Goal: Check status

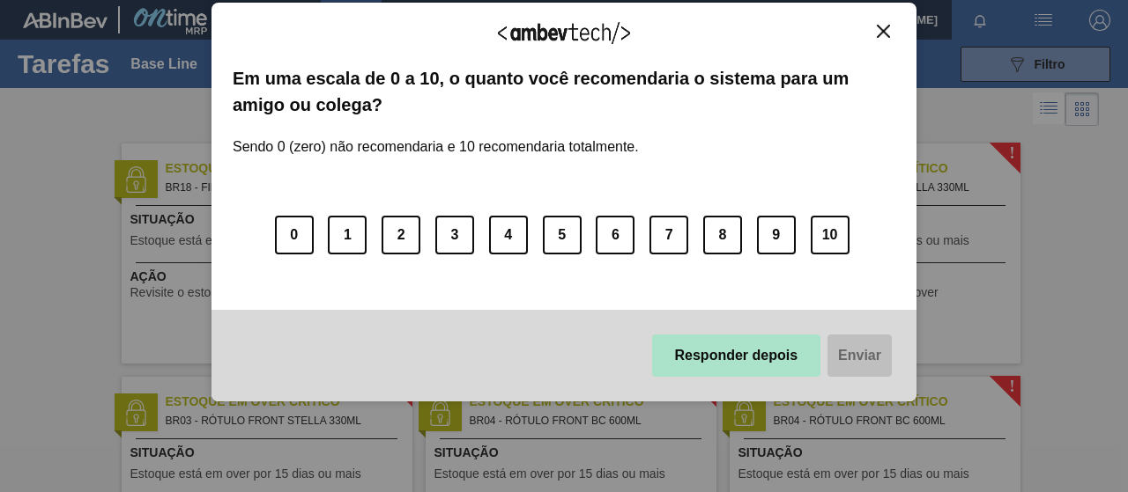
click at [755, 366] on button "Responder depois" at bounding box center [736, 356] width 169 height 42
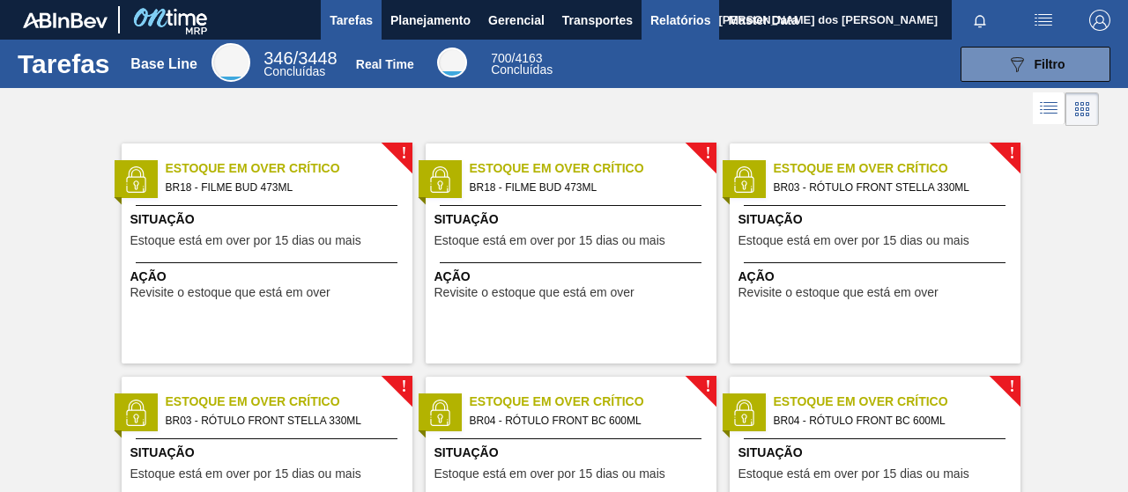
click at [678, 31] on button "Relatórios" at bounding box center [680, 20] width 78 height 40
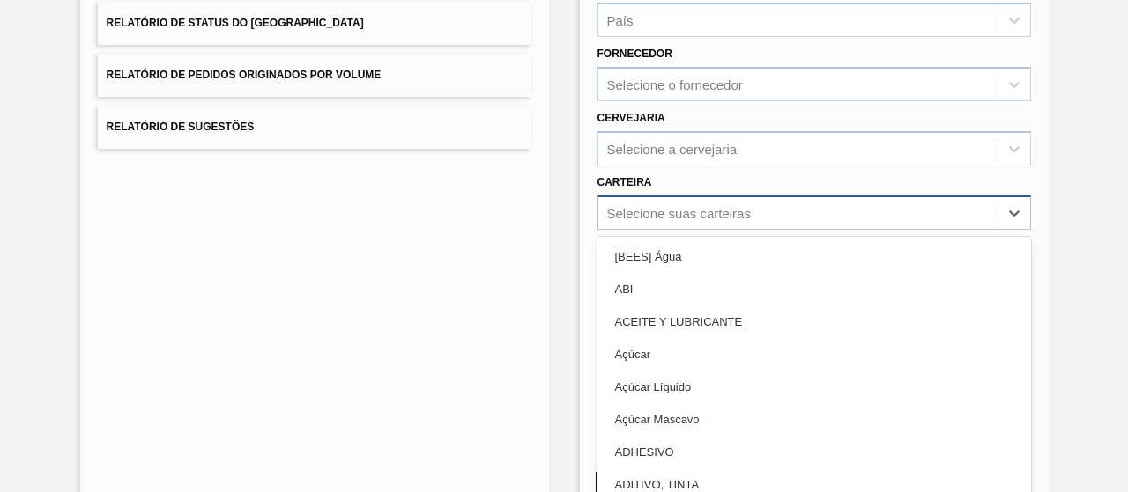
scroll to position [282, 0]
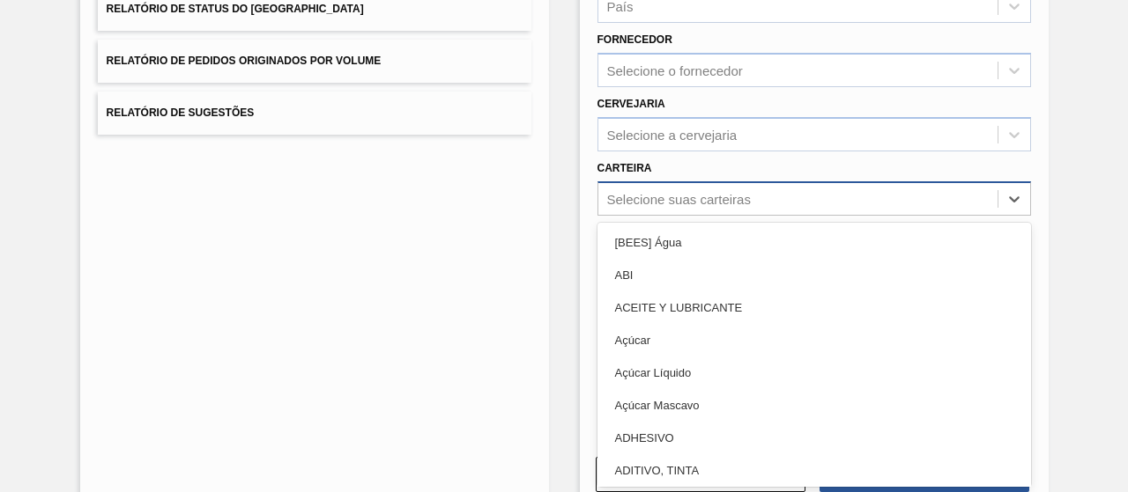
click at [688, 212] on div "Selecione suas carteiras" at bounding box center [813, 198] width 433 height 34
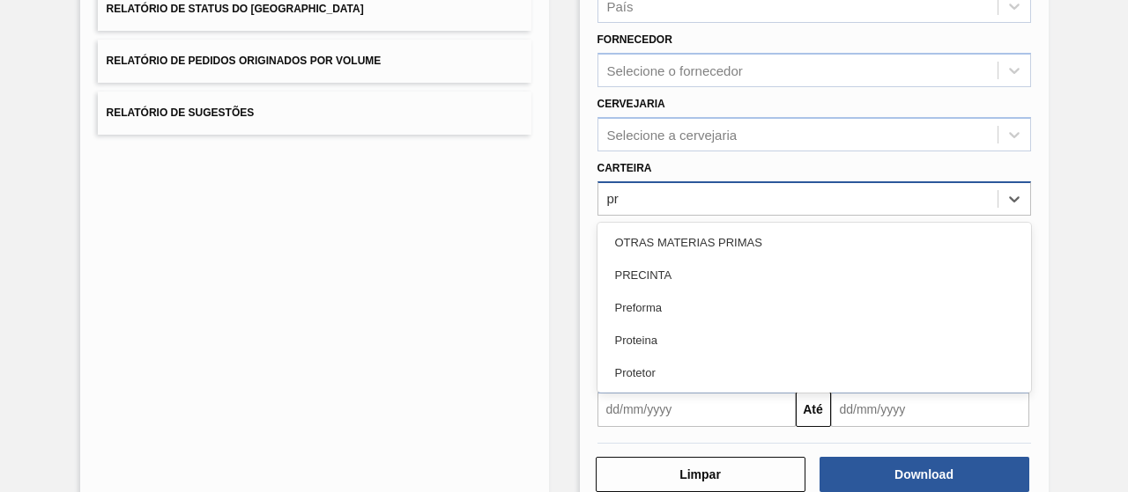
type input "pre"
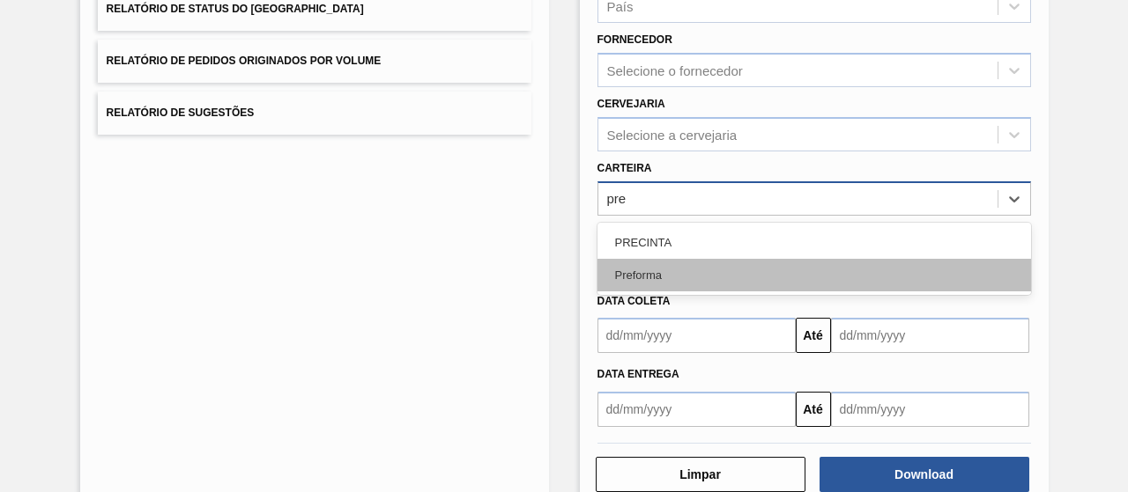
click at [685, 272] on div "Preforma" at bounding box center [813, 275] width 433 height 33
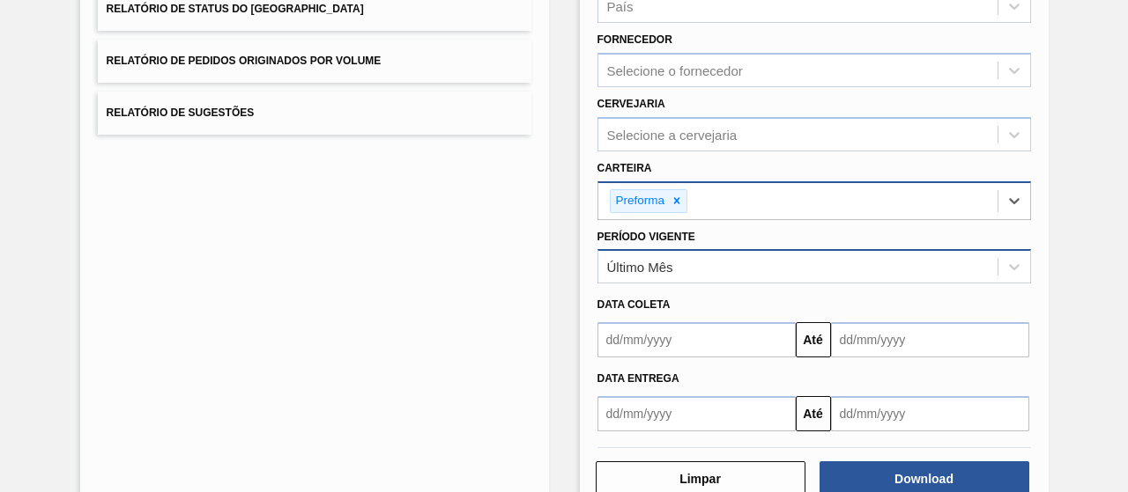
click at [675, 263] on div "Último Mês" at bounding box center [797, 268] width 399 height 26
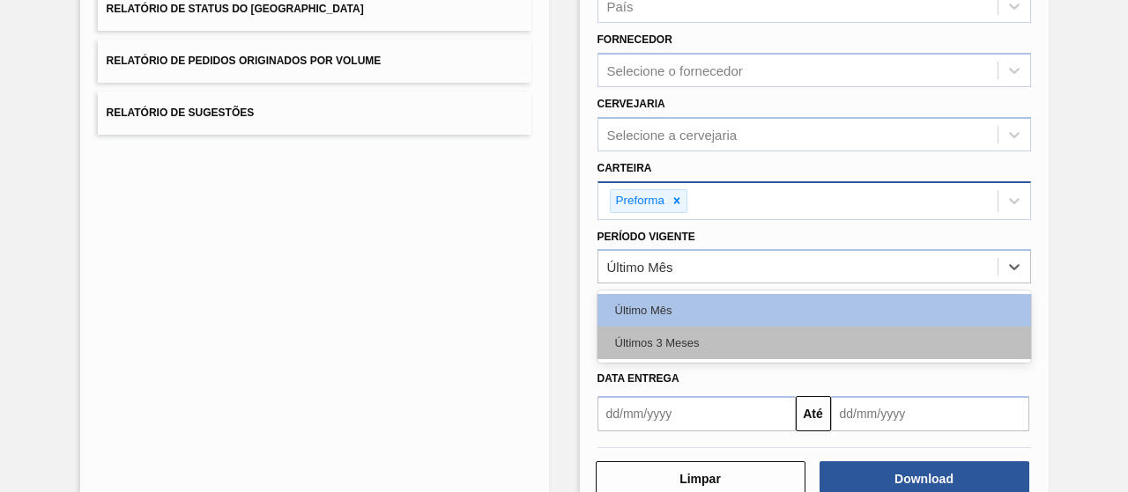
click at [677, 343] on div "Últimos 3 Meses" at bounding box center [813, 343] width 433 height 33
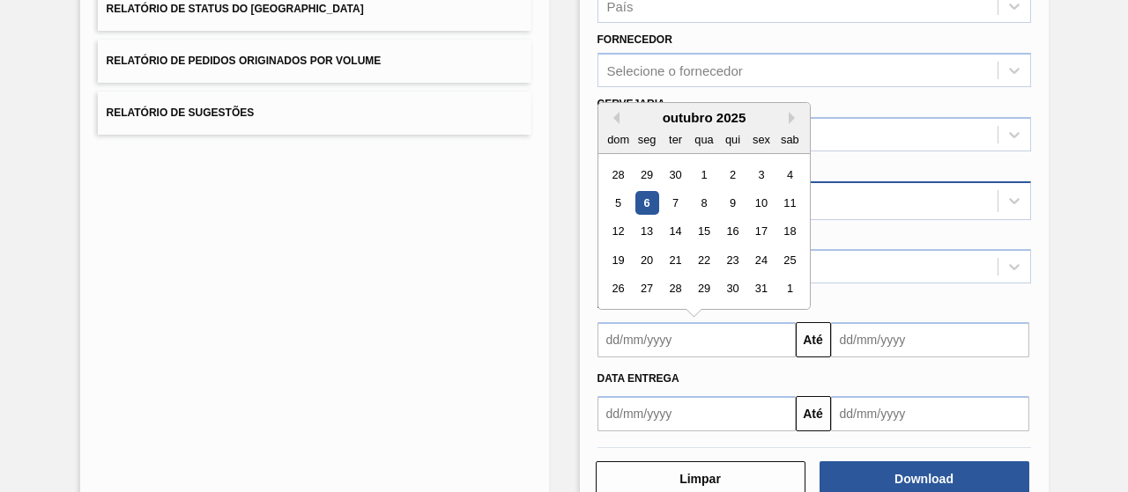
click at [703, 335] on input "text" at bounding box center [696, 339] width 198 height 35
click at [613, 118] on button "Previous Month" at bounding box center [613, 118] width 12 height 12
click at [654, 170] on div "1" at bounding box center [646, 175] width 24 height 24
type input "[DATE]"
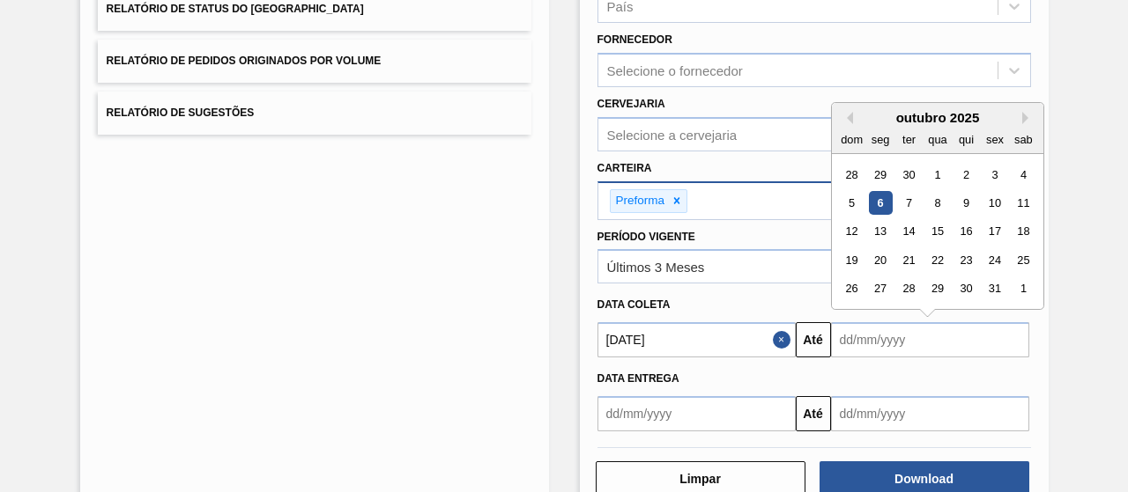
click at [855, 327] on input "text" at bounding box center [930, 339] width 198 height 35
click at [944, 197] on div "8" at bounding box center [937, 203] width 24 height 24
type input "[DATE]"
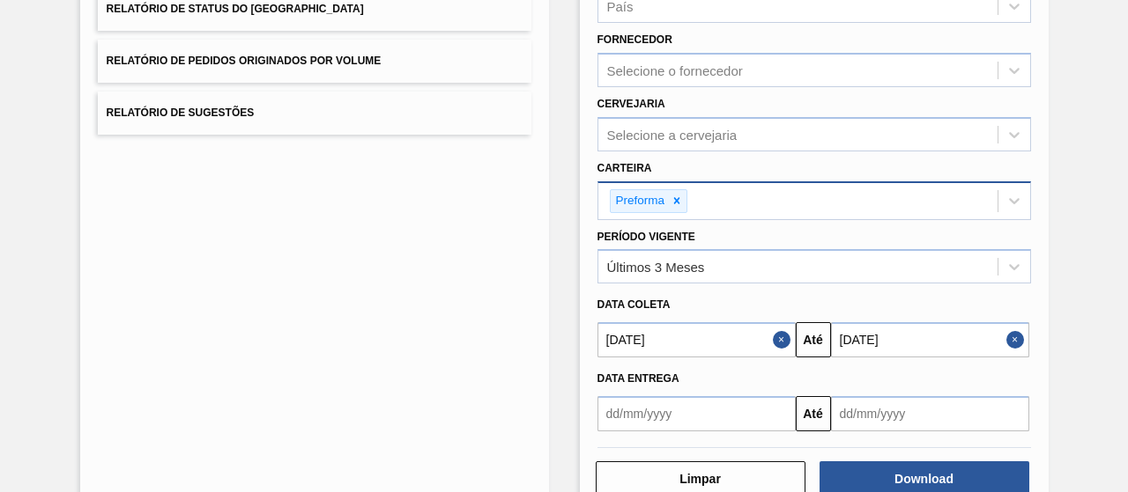
scroll to position [325, 0]
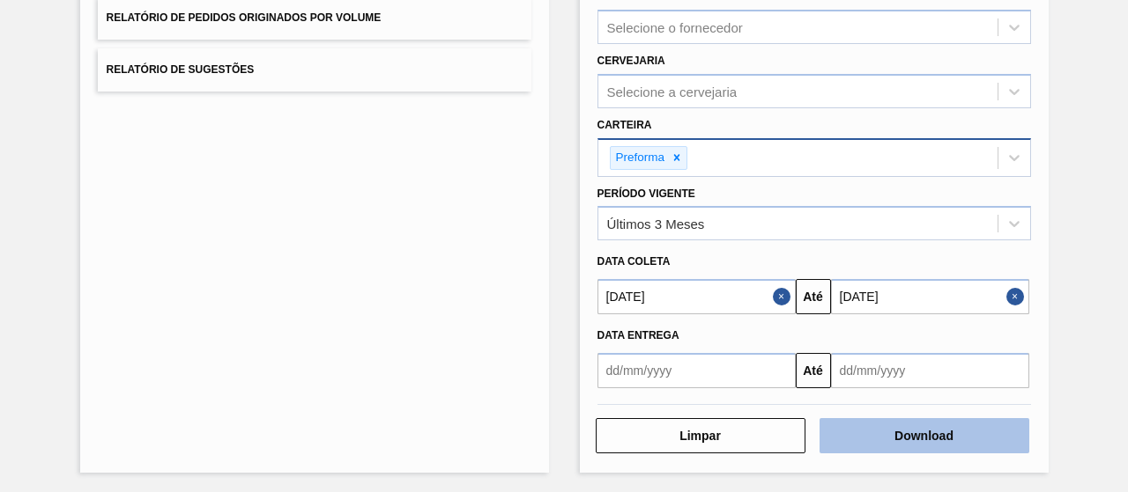
click at [924, 433] on button "Download" at bounding box center [924, 435] width 210 height 35
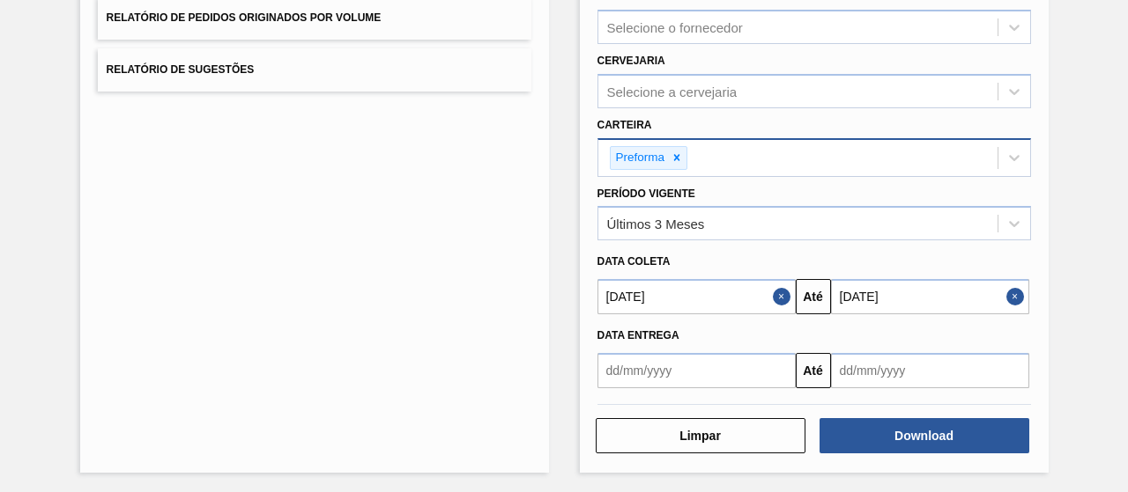
click at [677, 140] on div "Preforma" at bounding box center [797, 158] width 399 height 36
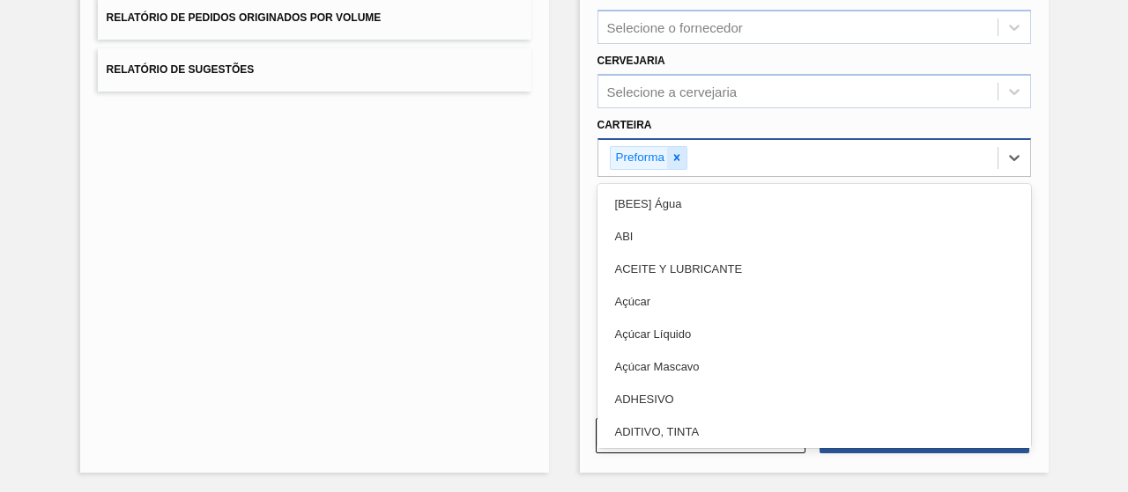
click at [668, 159] on div at bounding box center [676, 158] width 19 height 22
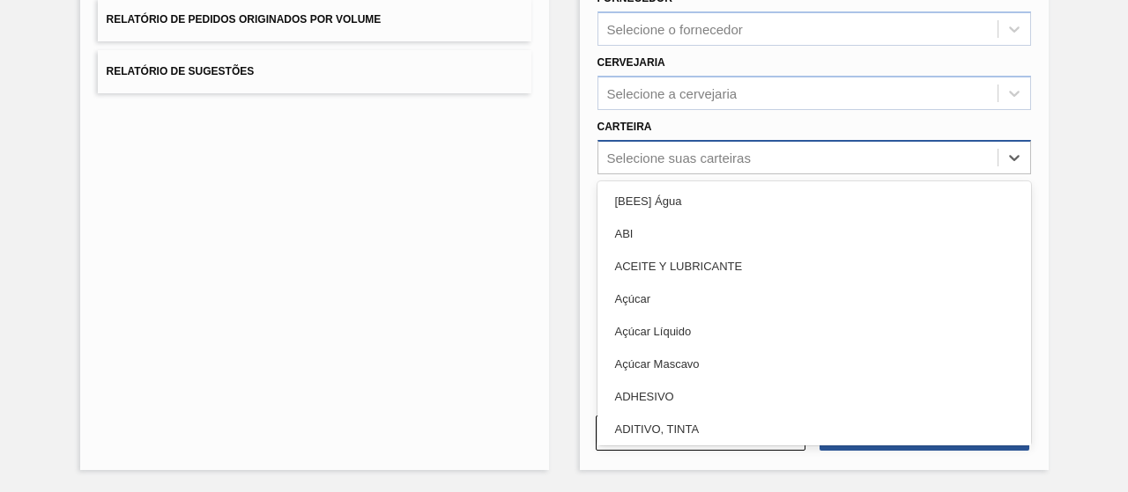
scroll to position [321, 0]
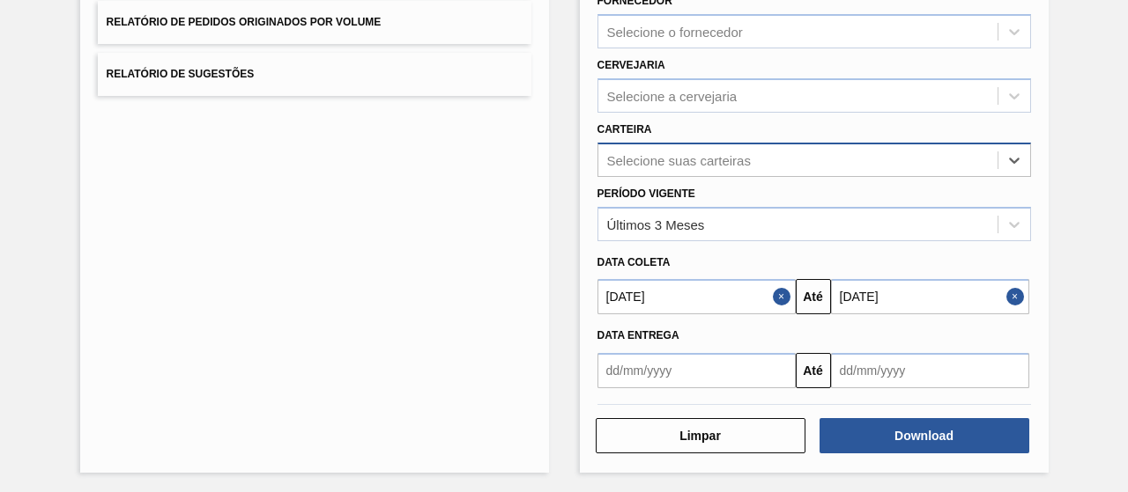
click at [669, 160] on div "Selecione suas carteiras" at bounding box center [679, 159] width 144 height 15
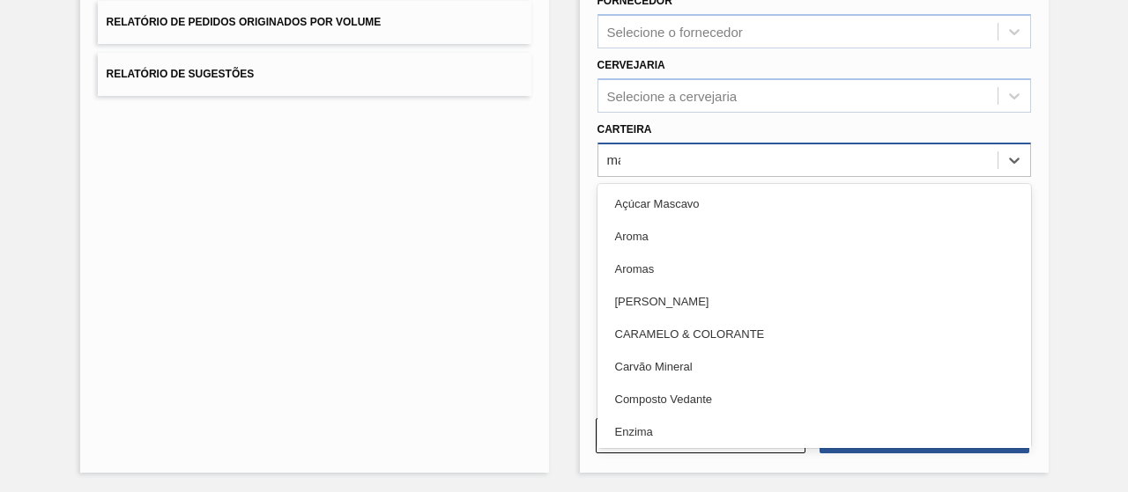
type input "mal"
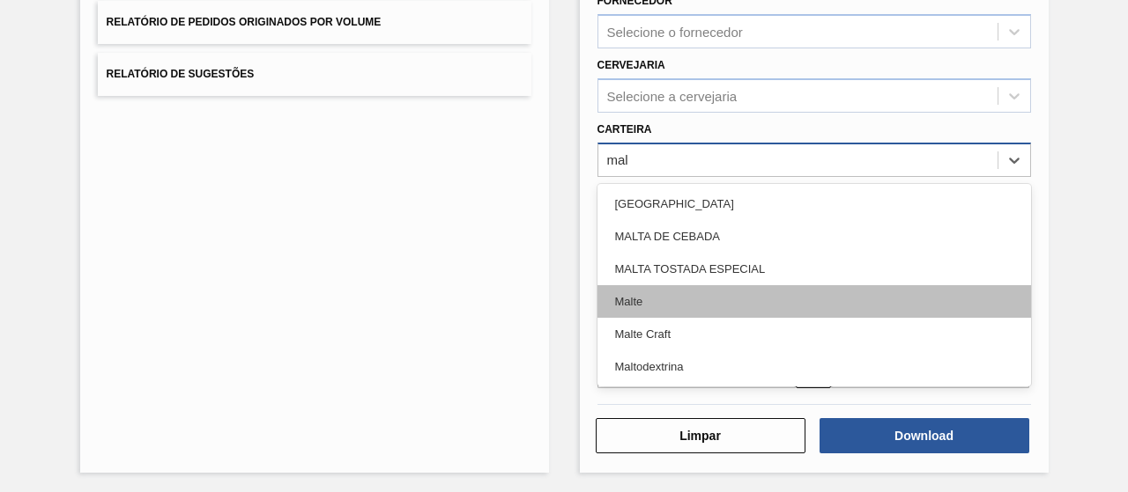
click at [666, 293] on div "Malte" at bounding box center [813, 301] width 433 height 33
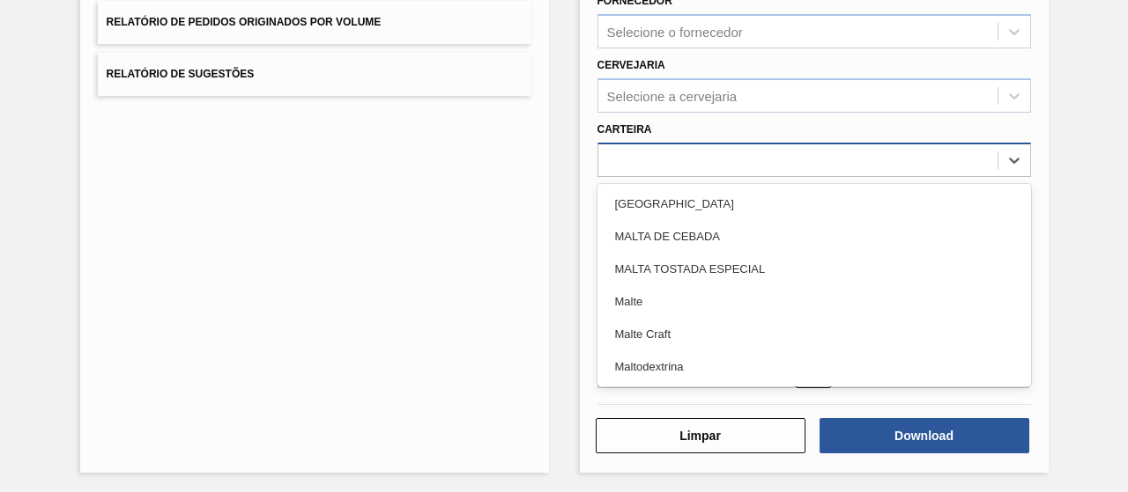
scroll to position [325, 0]
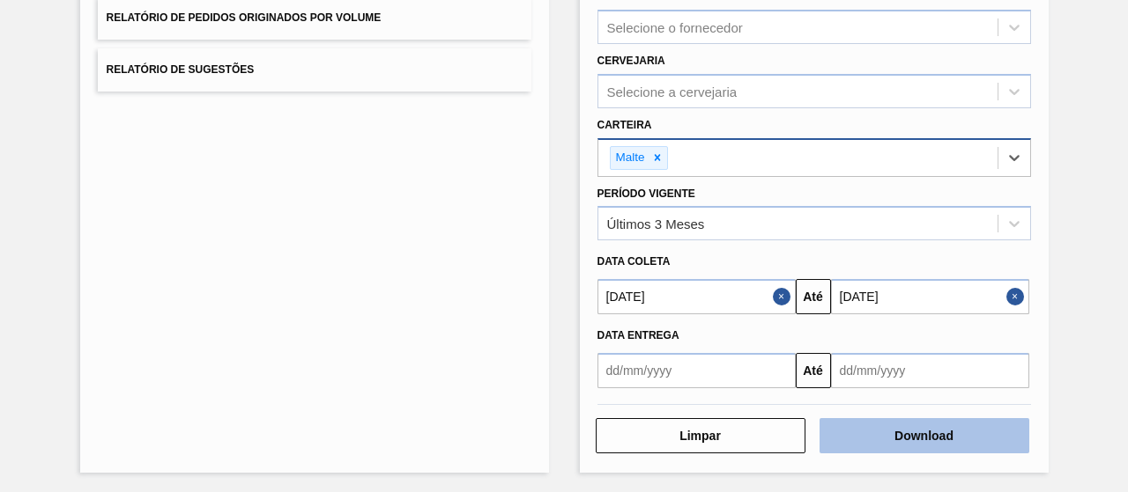
click at [880, 426] on button "Download" at bounding box center [924, 435] width 210 height 35
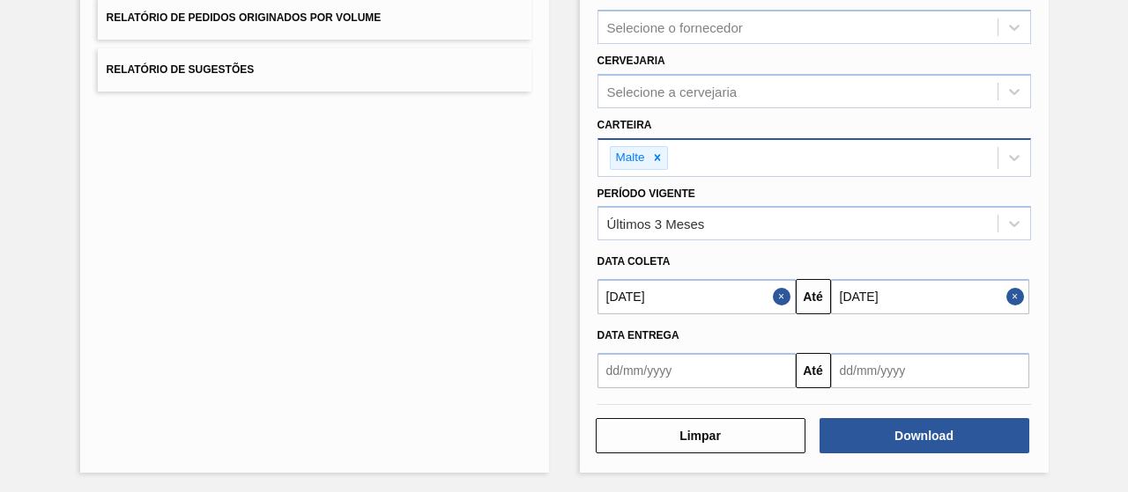
drag, startPoint x: 425, startPoint y: 359, endPoint x: 448, endPoint y: 352, distance: 24.2
click at [429, 353] on div "Lista de Relatórios Relatório de Pedidos Relatório de Volumes Relatório de Stat…" at bounding box center [314, 131] width 469 height 684
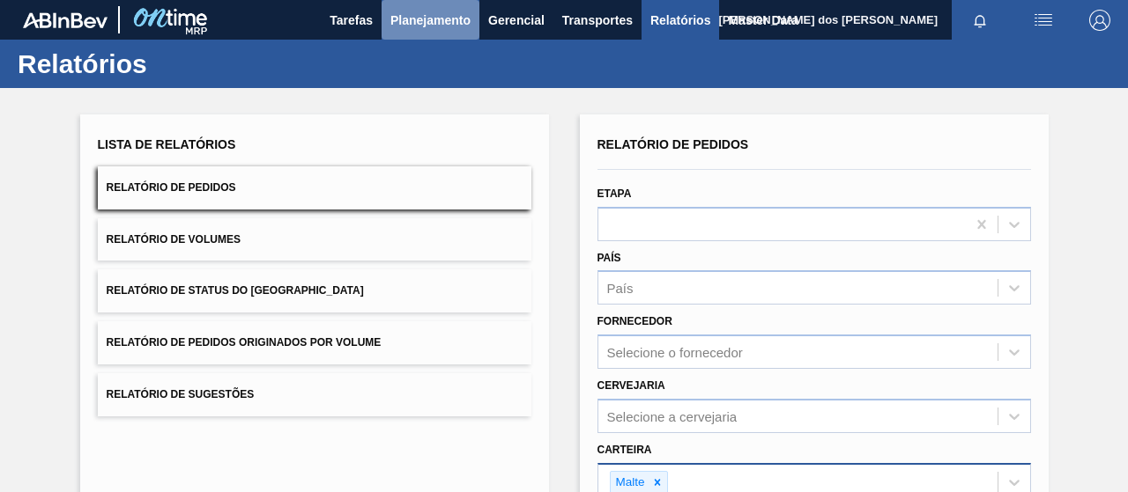
click at [435, 24] on span "Planejamento" at bounding box center [430, 20] width 80 height 21
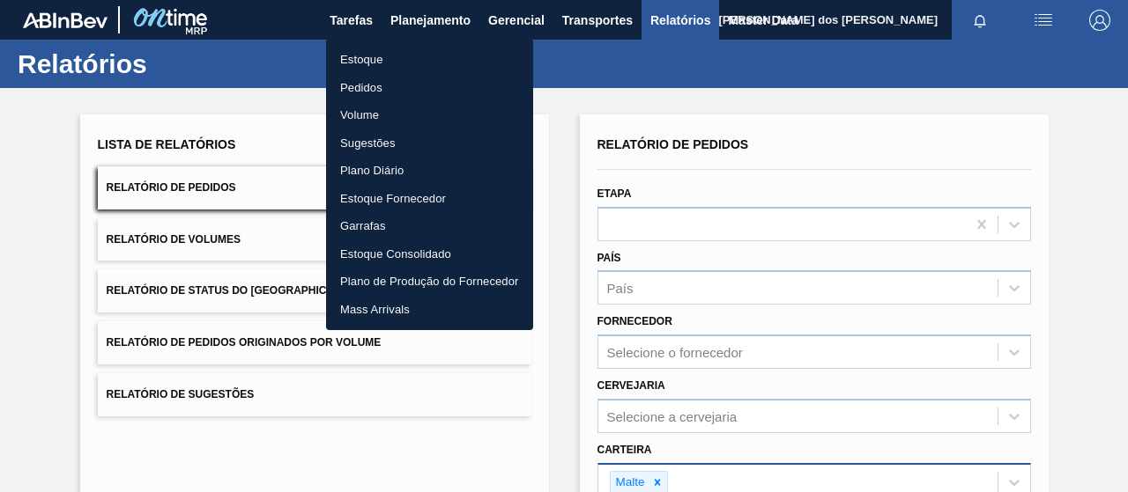
click at [352, 24] on div at bounding box center [564, 246] width 1128 height 492
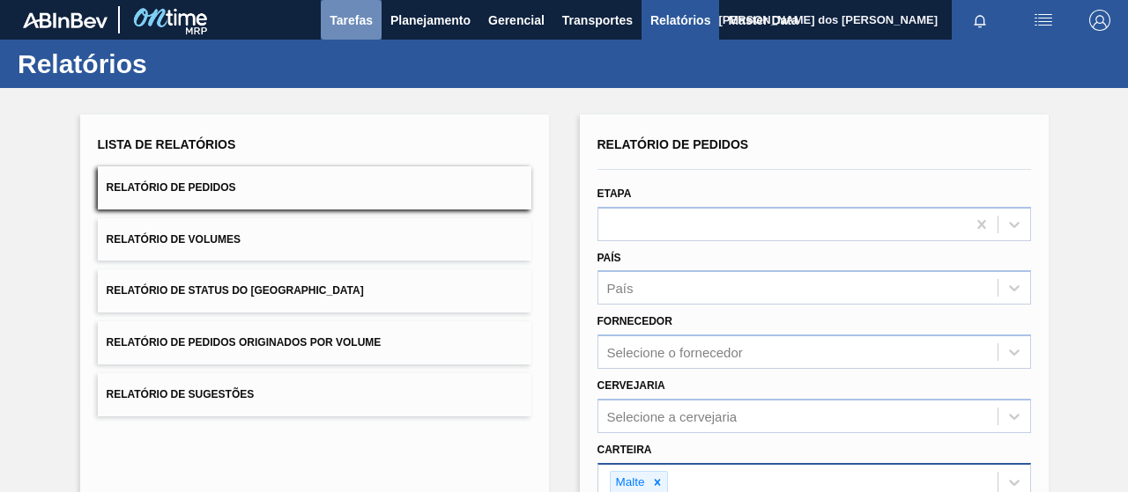
click at [352, 23] on span "Tarefas" at bounding box center [350, 20] width 43 height 21
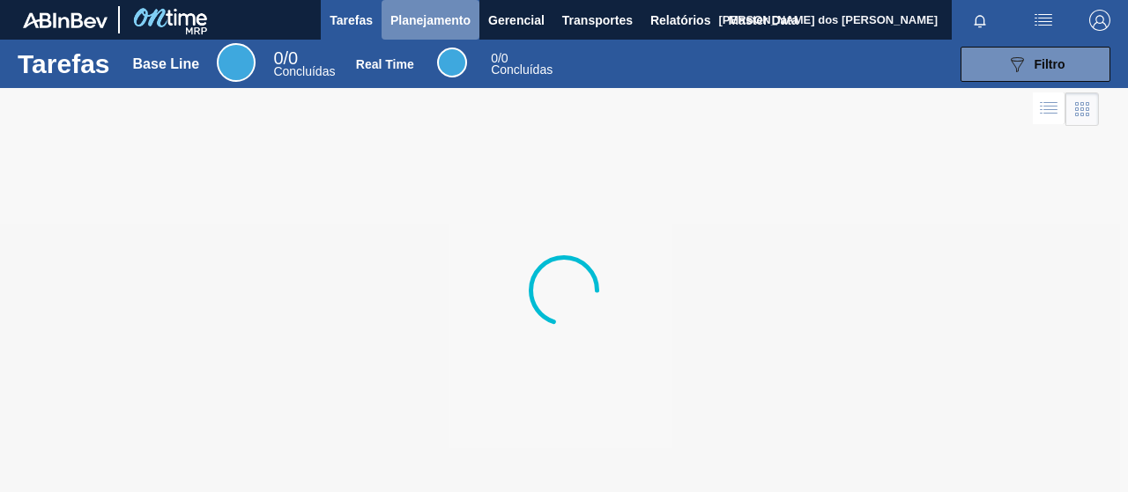
click at [423, 20] on span "Planejamento" at bounding box center [430, 20] width 80 height 21
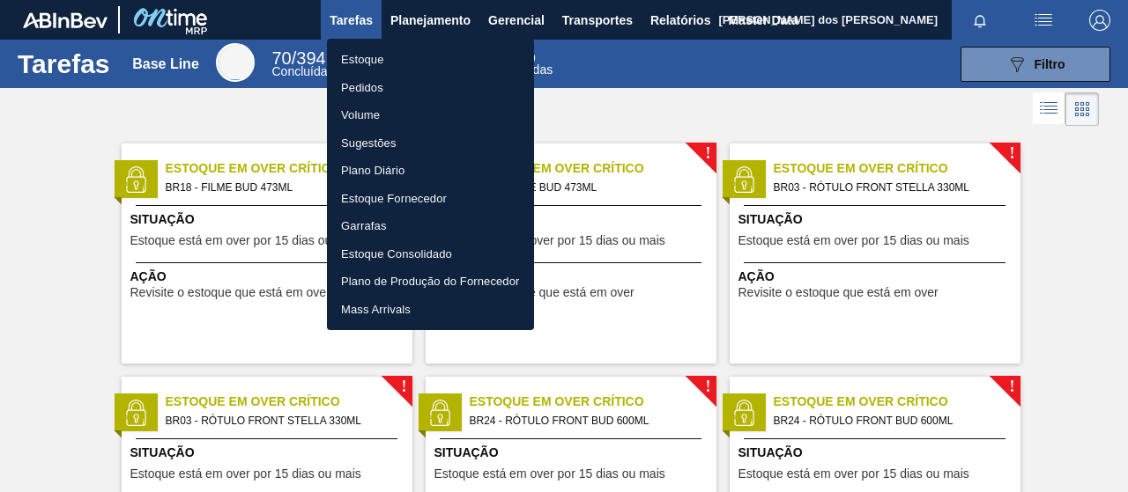
click at [398, 87] on li "Pedidos" at bounding box center [430, 88] width 207 height 28
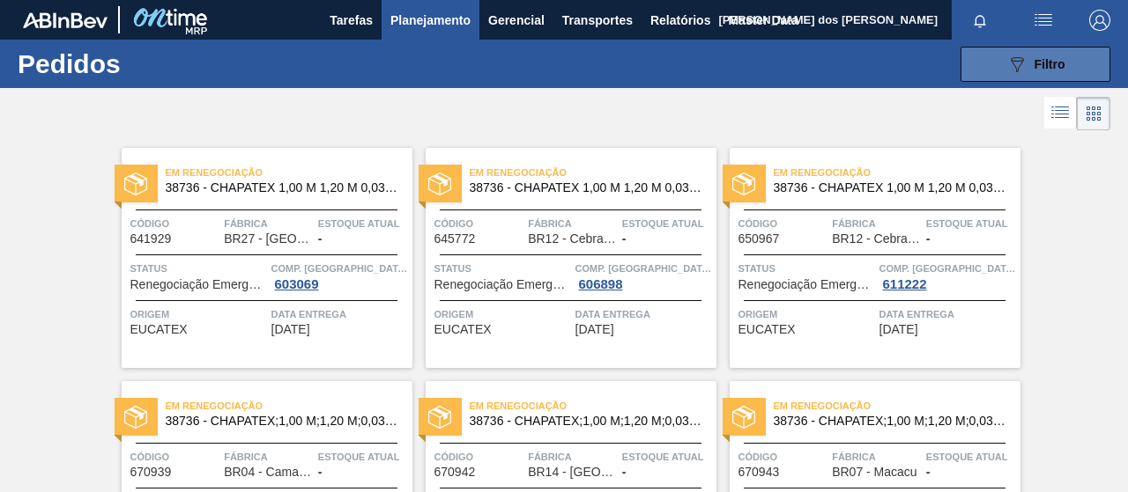
click at [1062, 59] on button "089F7B8B-B2A5-4AFE-B5C0-19BA573D28AC Filtro" at bounding box center [1035, 64] width 150 height 35
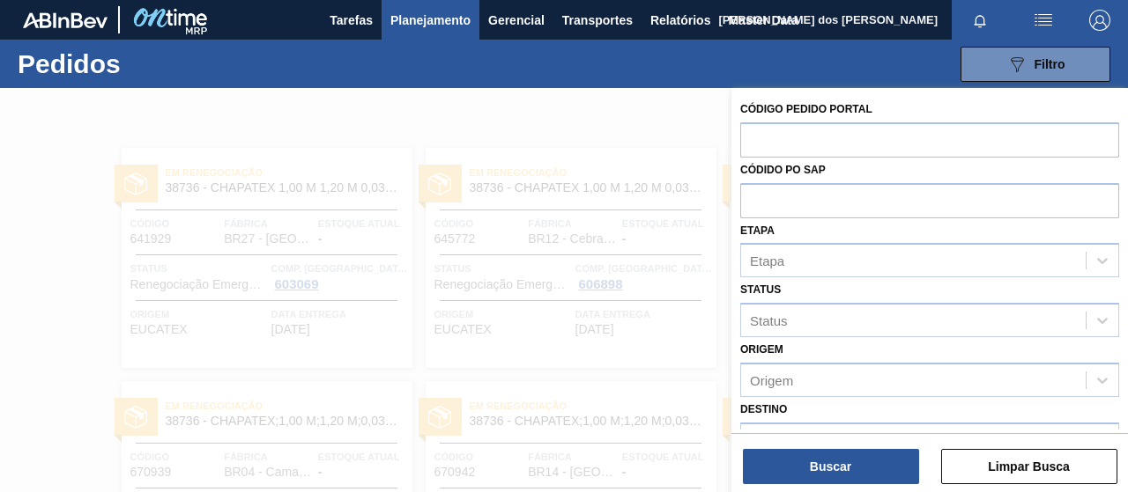
click at [775, 221] on div "Etapa Etapa" at bounding box center [929, 248] width 379 height 60
click at [768, 211] on input "text" at bounding box center [929, 199] width 379 height 33
paste input "5700968433"
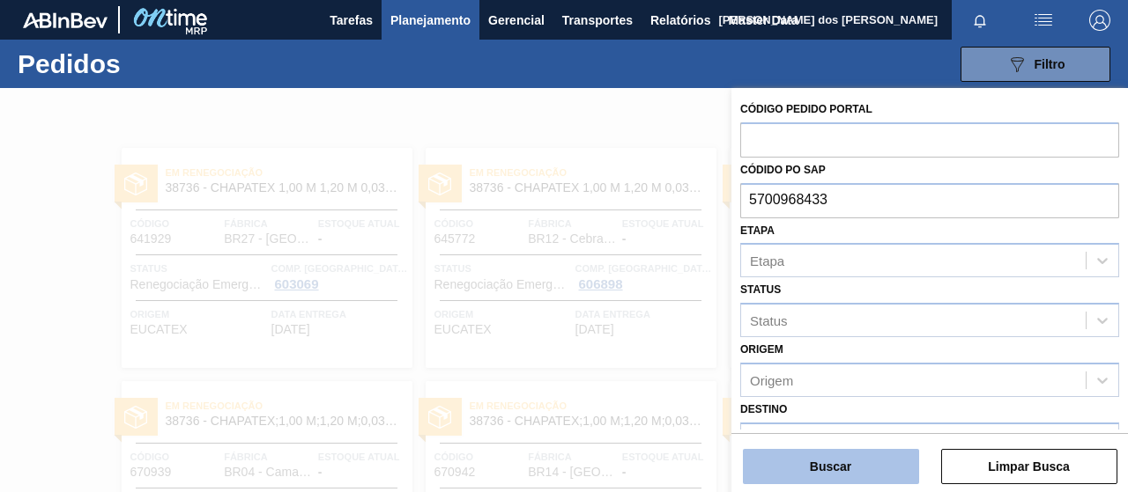
type input "5700968433"
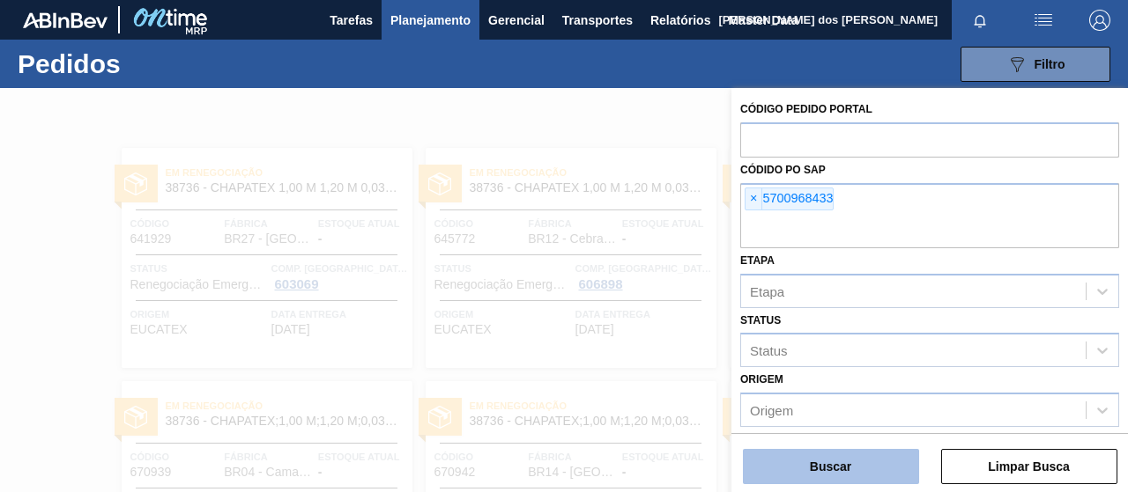
click at [849, 457] on button "Buscar" at bounding box center [831, 466] width 176 height 35
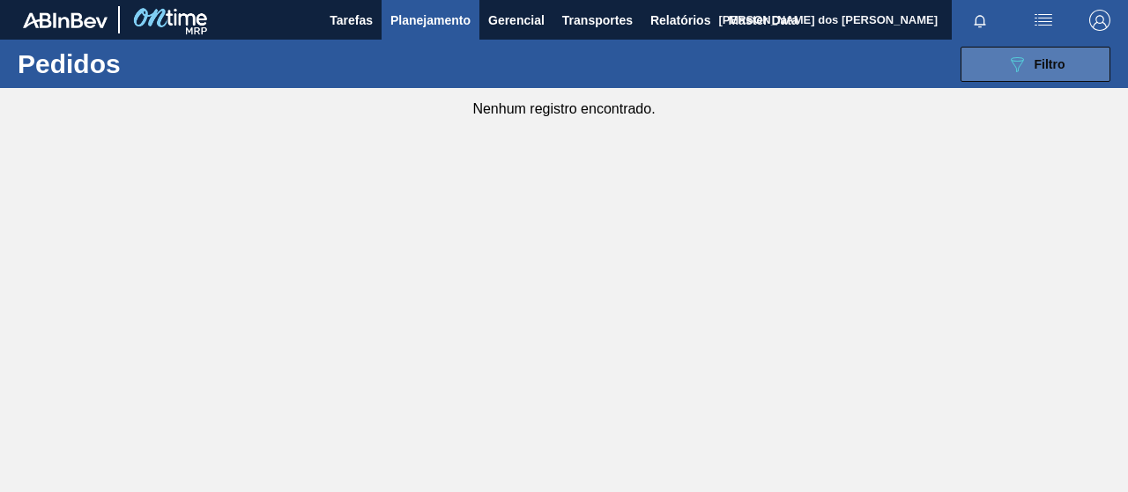
click at [1024, 75] on button "089F7B8B-B2A5-4AFE-B5C0-19BA573D28AC Filtro" at bounding box center [1035, 64] width 150 height 35
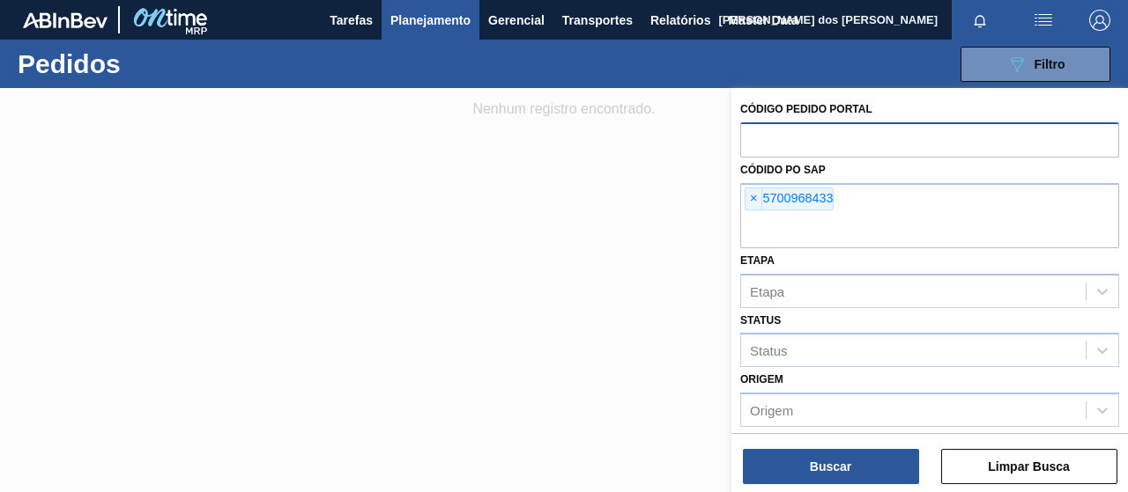
click at [788, 138] on input "text" at bounding box center [929, 138] width 379 height 33
paste input "5700968433"
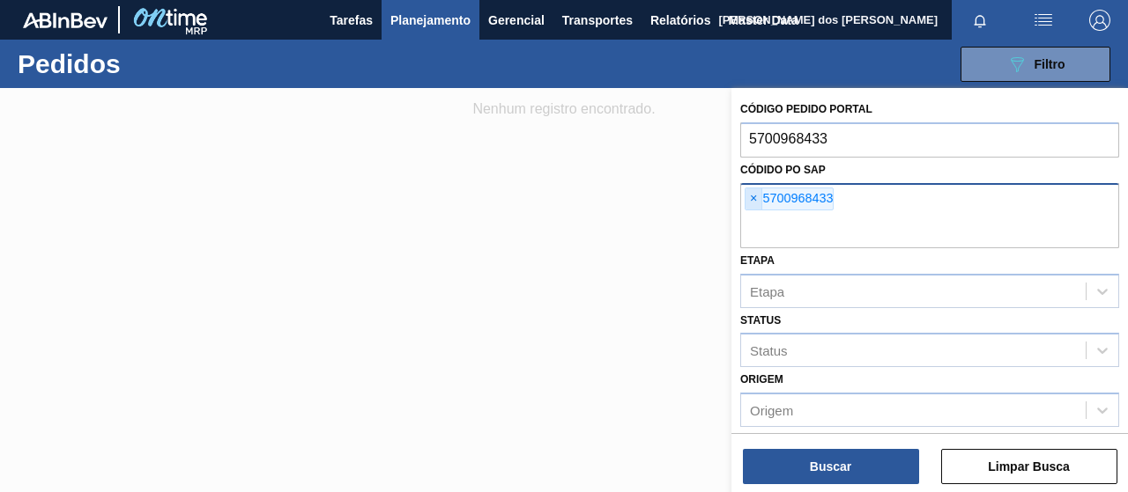
type input "5700968433"
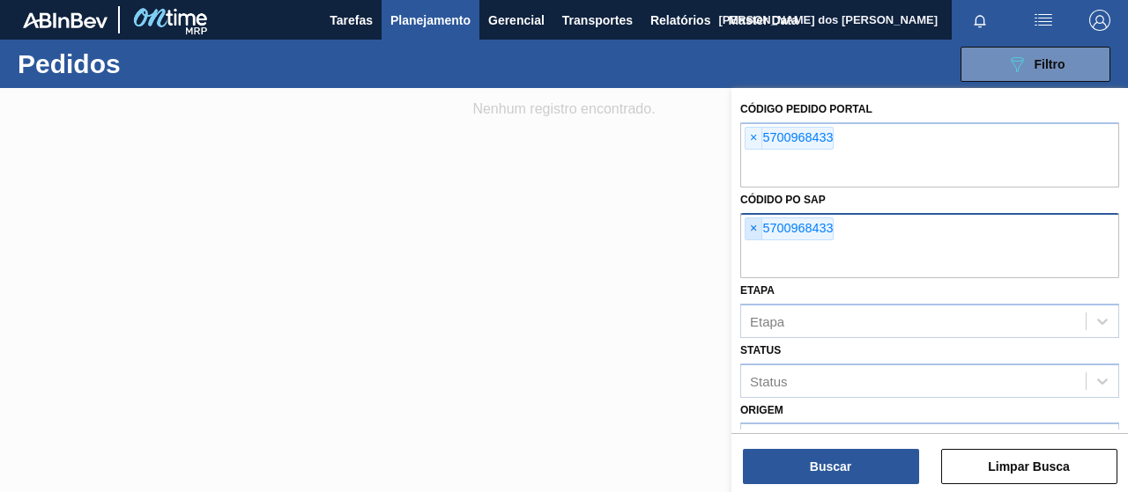
click at [754, 197] on div "Códido PO SAP × 5700968433" at bounding box center [929, 233] width 379 height 91
click at [746, 218] on span "×" at bounding box center [753, 228] width 17 height 21
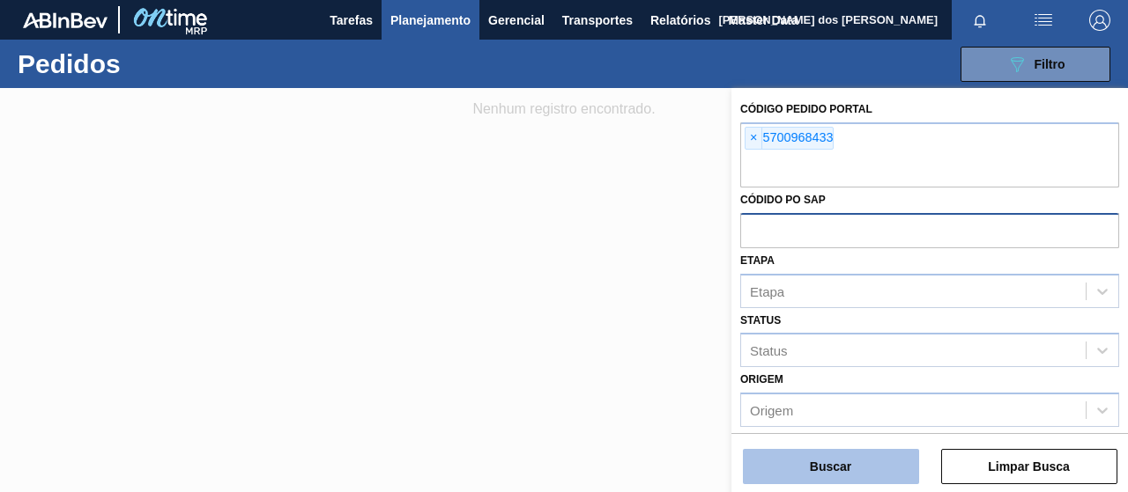
click at [817, 467] on button "Buscar" at bounding box center [831, 466] width 176 height 35
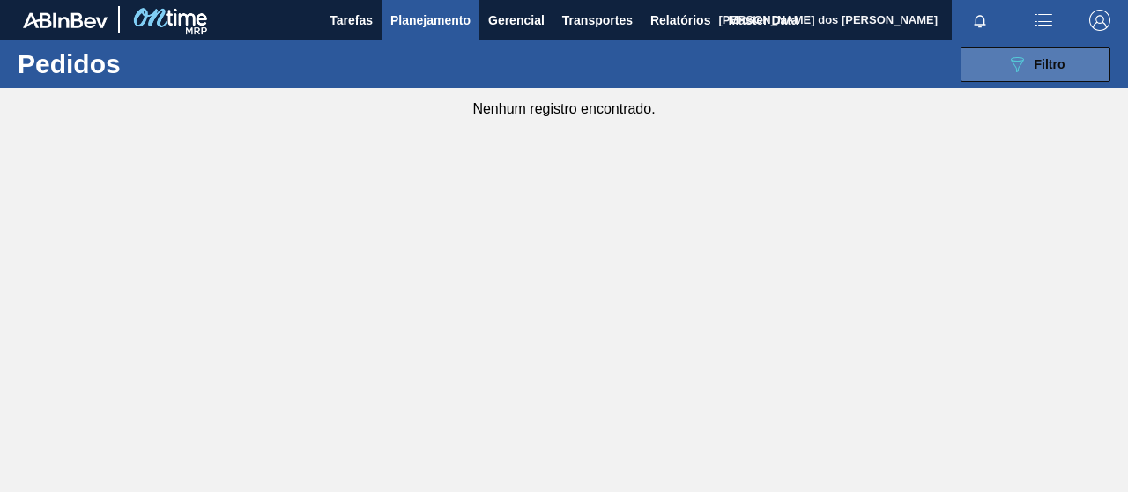
click at [1025, 64] on icon "089F7B8B-B2A5-4AFE-B5C0-19BA573D28AC" at bounding box center [1016, 64] width 21 height 21
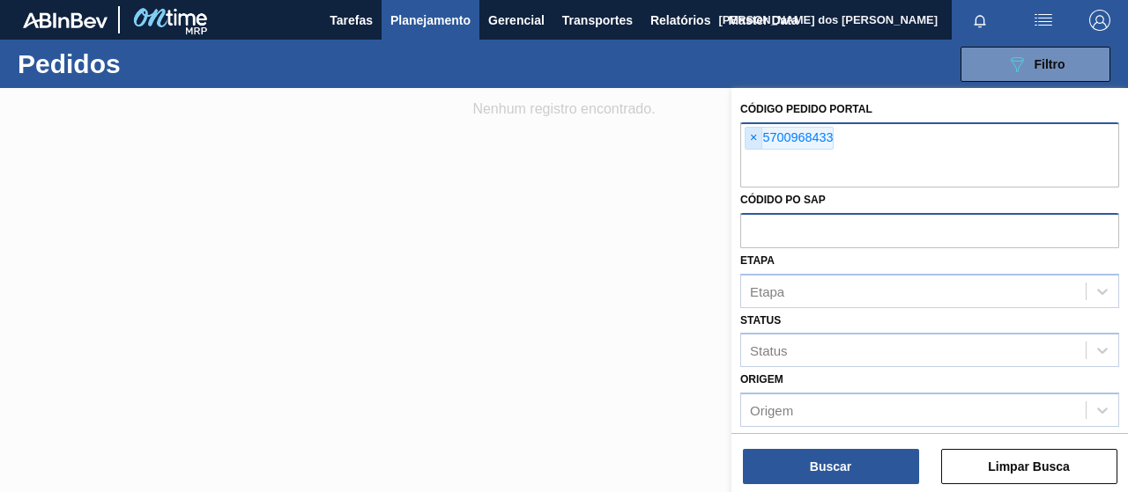
click at [753, 135] on span "×" at bounding box center [753, 138] width 17 height 21
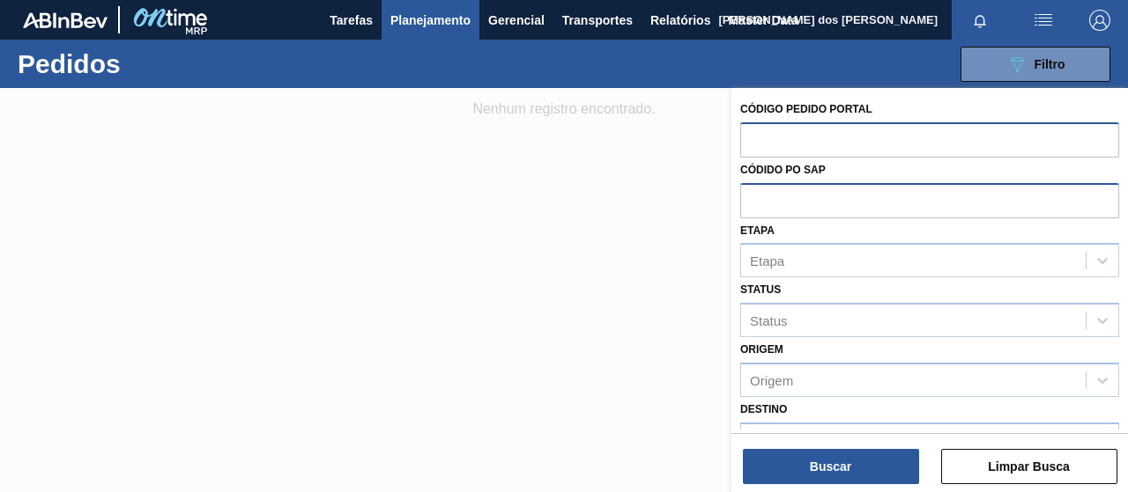
click at [759, 183] on input "text" at bounding box center [929, 199] width 379 height 33
paste input "5700968433"
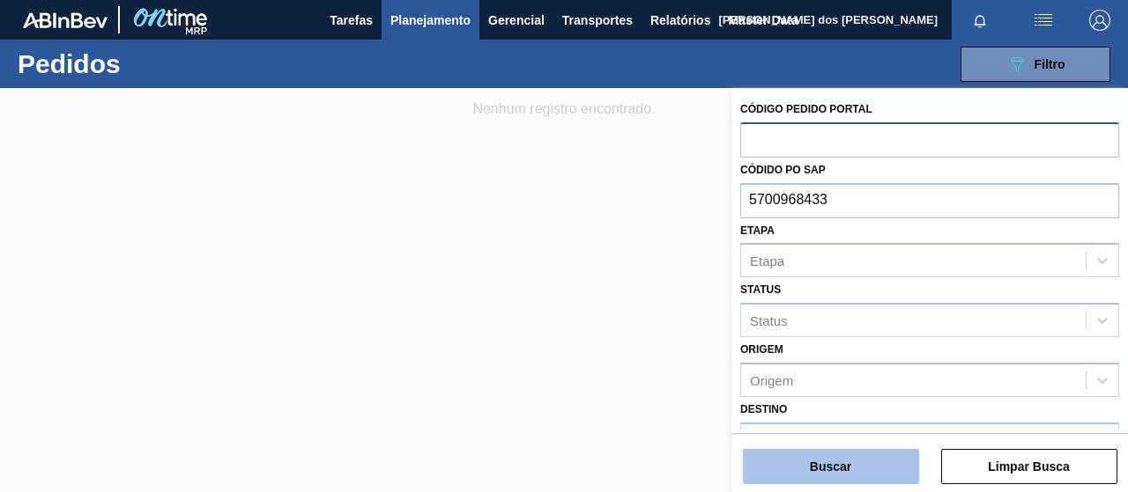
type input "5700968433"
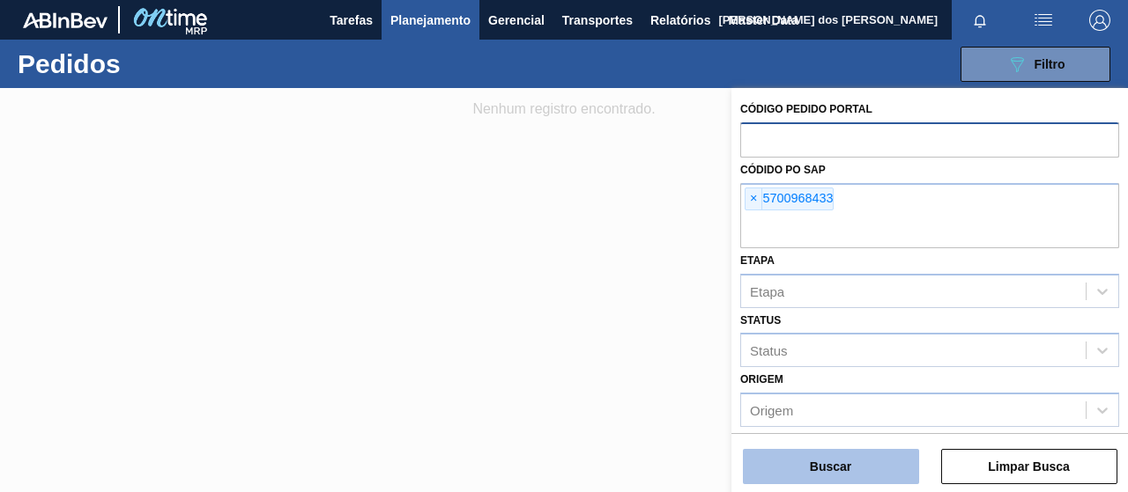
drag, startPoint x: 783, startPoint y: 454, endPoint x: 789, endPoint y: 468, distance: 15.4
click at [789, 468] on div "Buscar Limpar Busca" at bounding box center [929, 457] width 396 height 49
click at [789, 468] on button "Buscar" at bounding box center [831, 466] width 176 height 35
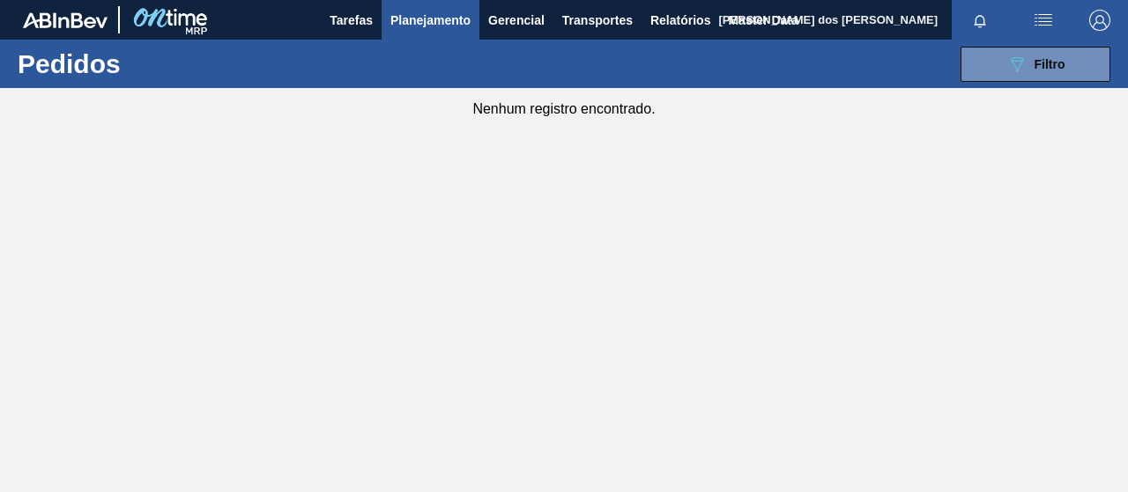
drag, startPoint x: 989, startPoint y: 73, endPoint x: 974, endPoint y: 93, distance: 24.5
click at [989, 72] on button "089F7B8B-B2A5-4AFE-B5C0-19BA573D28AC Filtro" at bounding box center [1035, 64] width 150 height 35
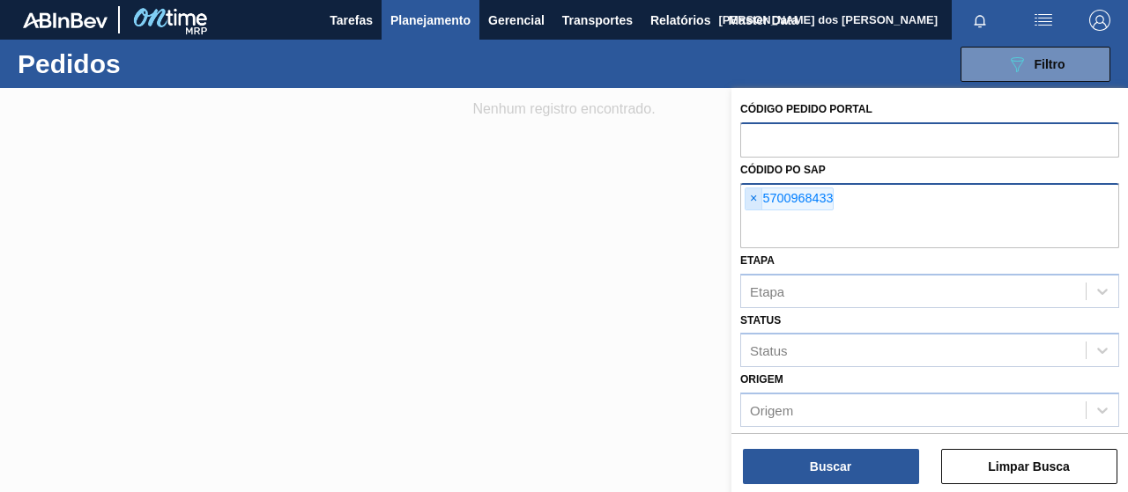
click at [749, 199] on span "×" at bounding box center [753, 199] width 17 height 21
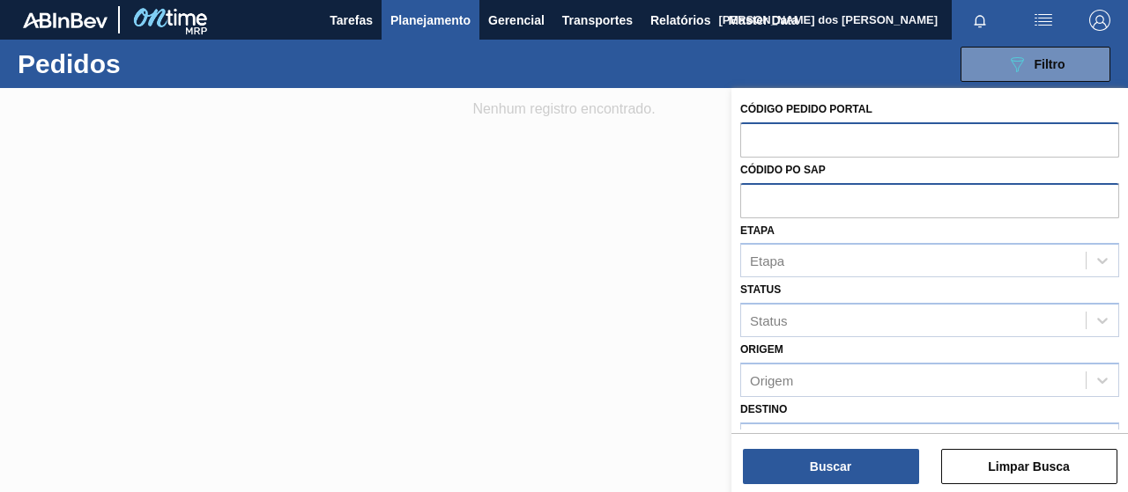
click at [764, 119] on div "Código Pedido Portal" at bounding box center [929, 127] width 379 height 61
click at [772, 127] on input "text" at bounding box center [929, 138] width 379 height 33
paste input "5700968433"
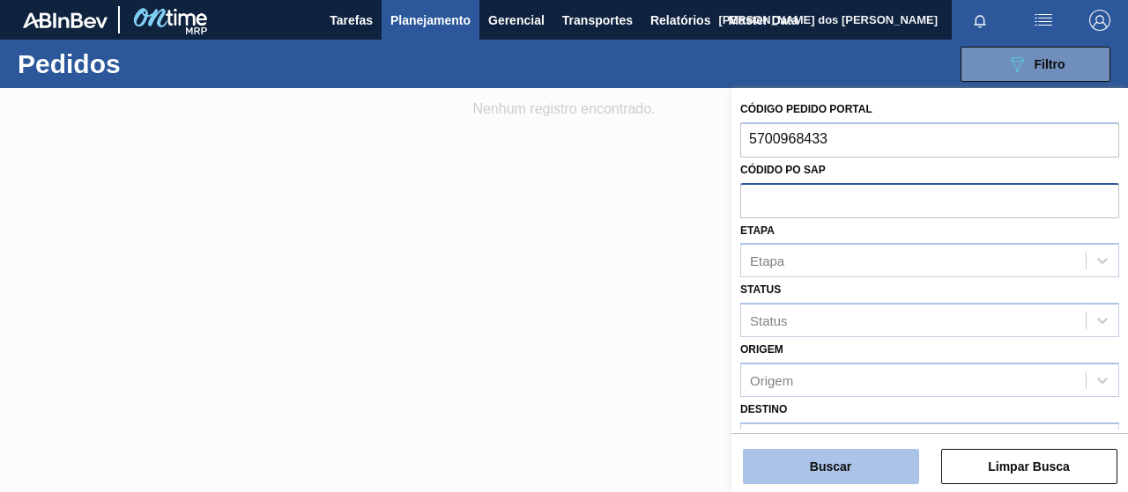
type input "5700968433"
click at [769, 471] on button "Buscar" at bounding box center [831, 466] width 176 height 35
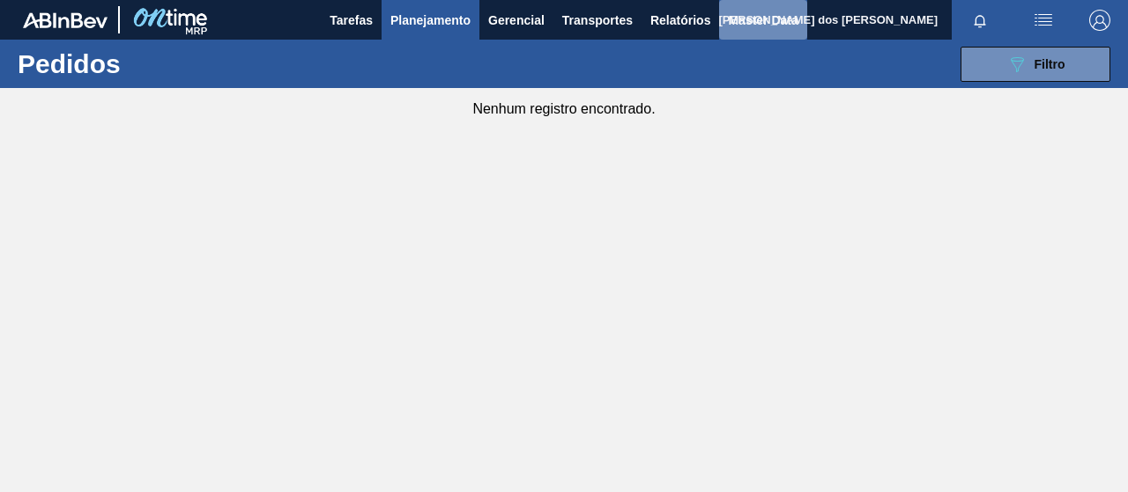
click at [735, 18] on span "Master Data" at bounding box center [763, 20] width 70 height 21
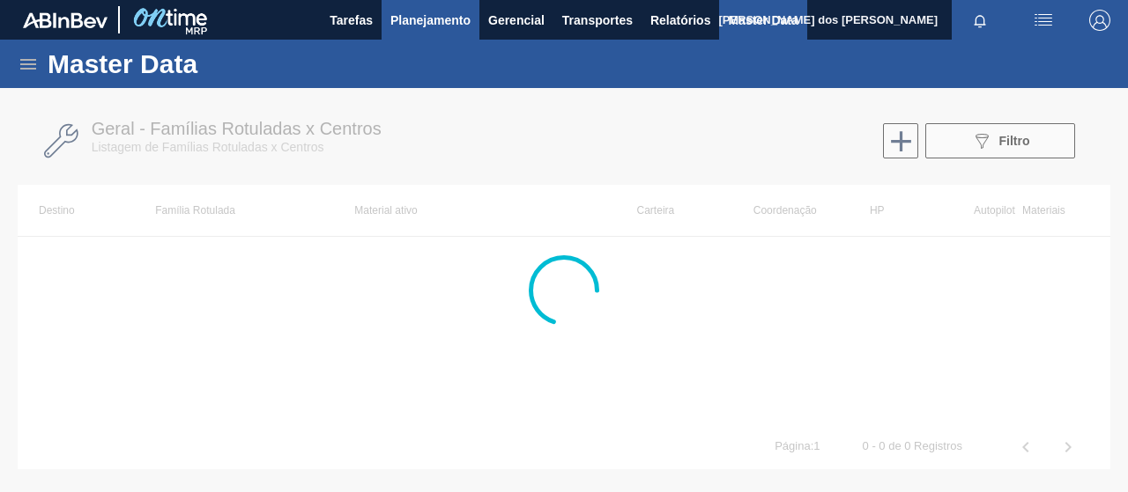
click at [470, 31] on button "Planejamento" at bounding box center [430, 20] width 98 height 40
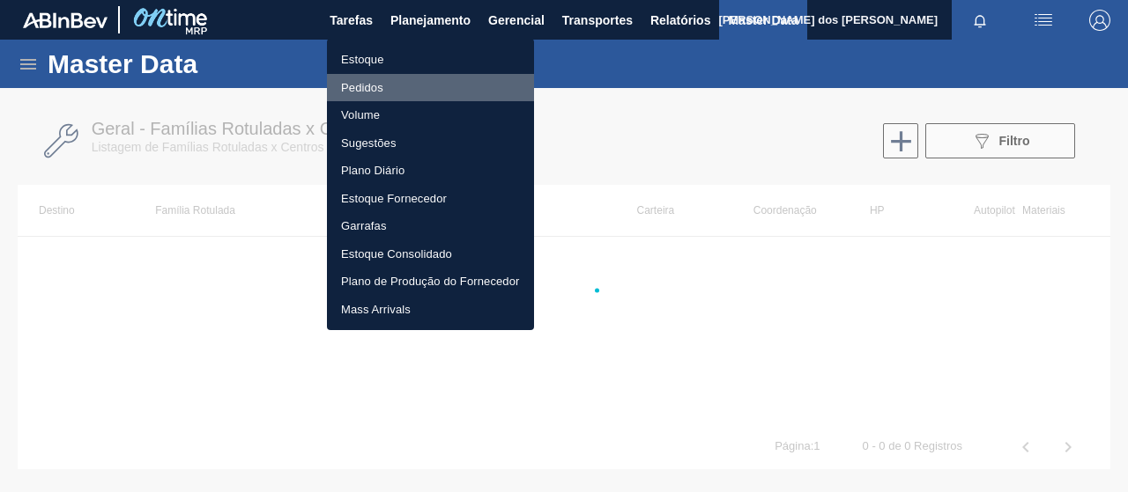
click at [368, 93] on li "Pedidos" at bounding box center [430, 88] width 207 height 28
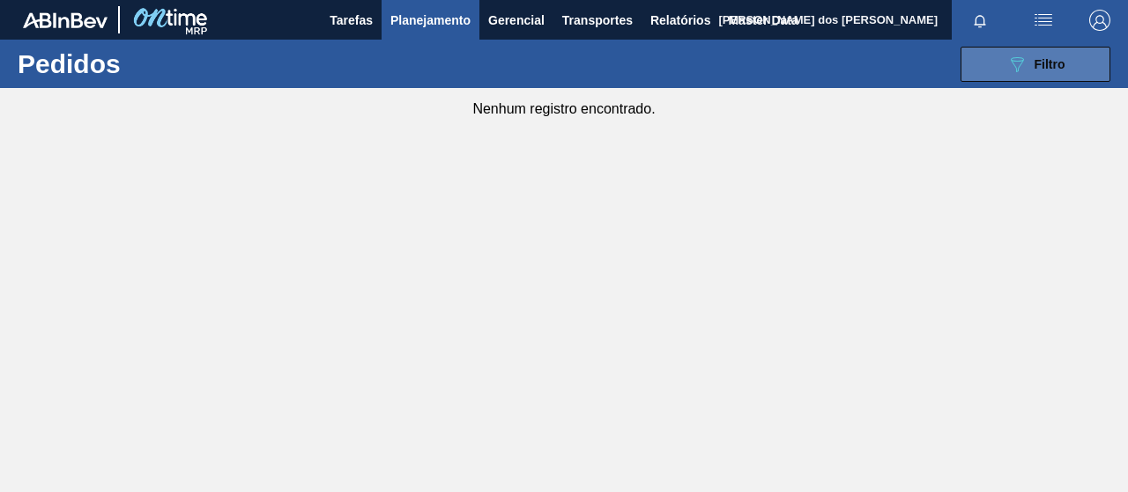
click at [1071, 49] on button "089F7B8B-B2A5-4AFE-B5C0-19BA573D28AC Filtro" at bounding box center [1035, 64] width 150 height 35
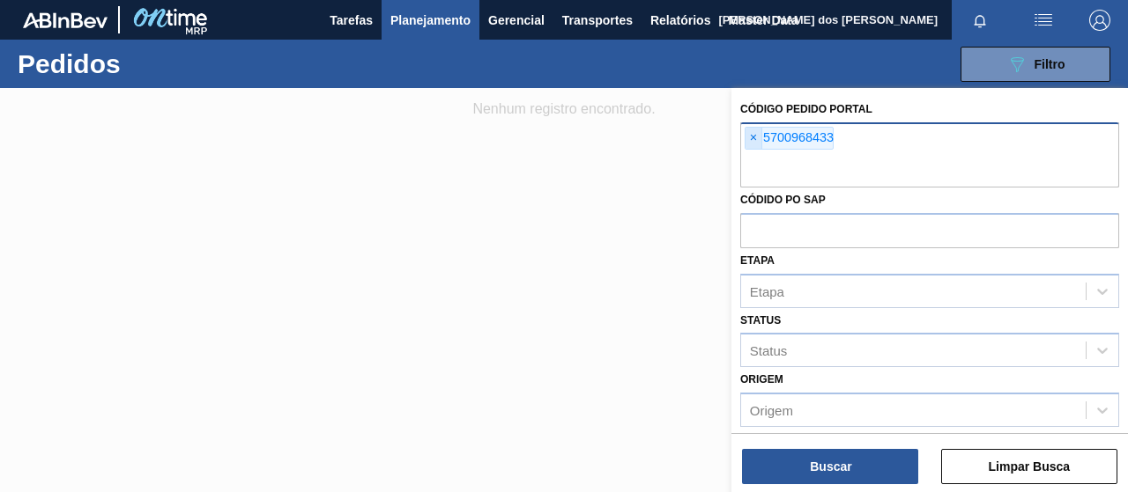
click at [752, 137] on span "×" at bounding box center [753, 138] width 17 height 21
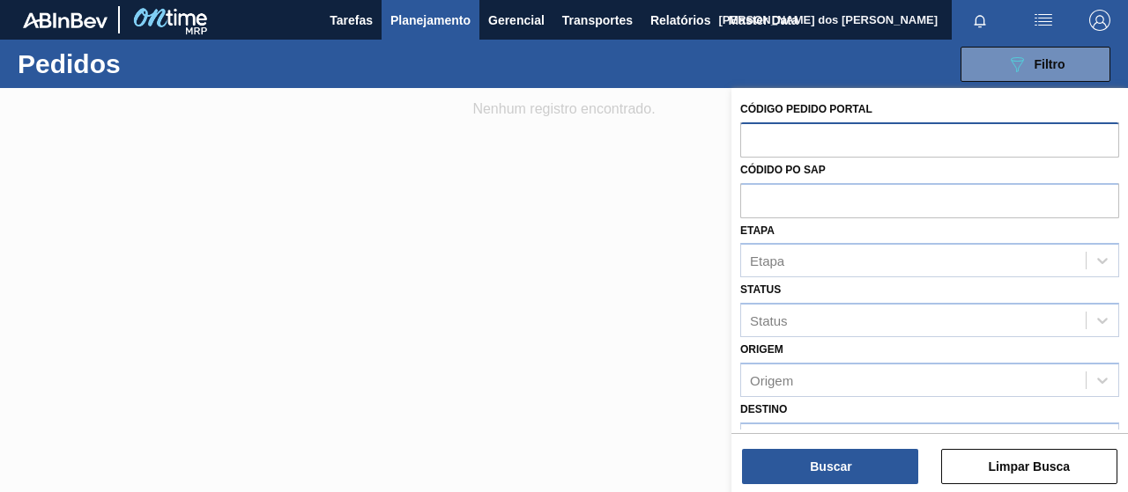
click at [761, 181] on div "Códido PO SAP" at bounding box center [929, 188] width 379 height 61
click at [763, 186] on div "Códido PO SAP" at bounding box center [929, 188] width 379 height 61
click at [766, 195] on input "text" at bounding box center [929, 199] width 379 height 33
paste input "5700968433"
type input "5700968433"
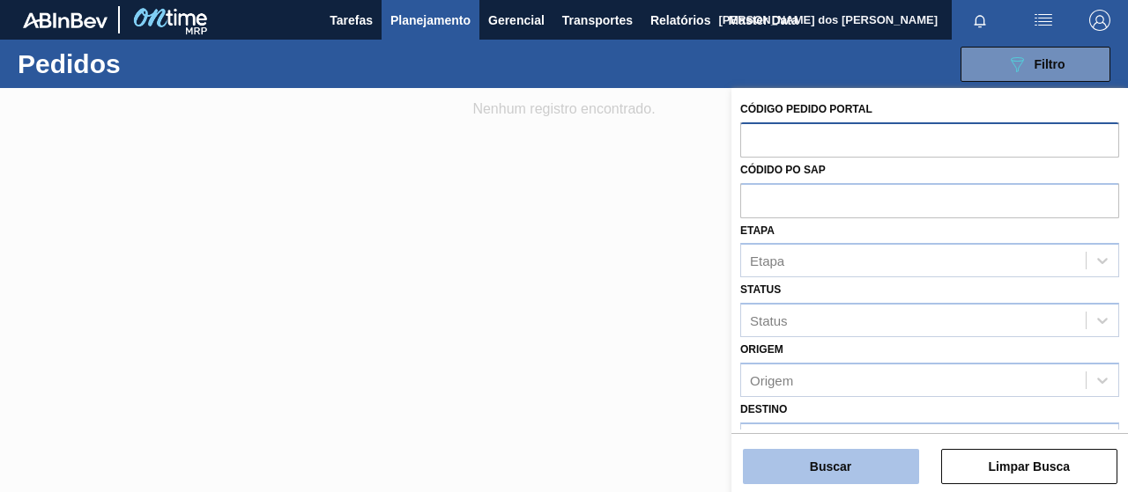
drag, startPoint x: 843, startPoint y: 440, endPoint x: 847, endPoint y: 463, distance: 23.2
click at [844, 445] on div "Buscar Limpar Busca" at bounding box center [929, 457] width 396 height 49
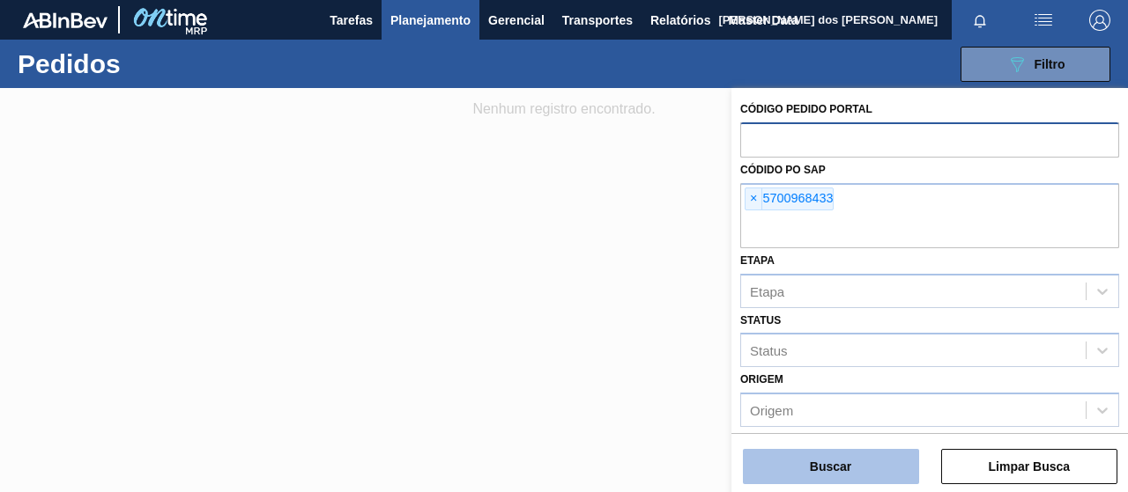
click at [847, 463] on button "Buscar" at bounding box center [831, 466] width 176 height 35
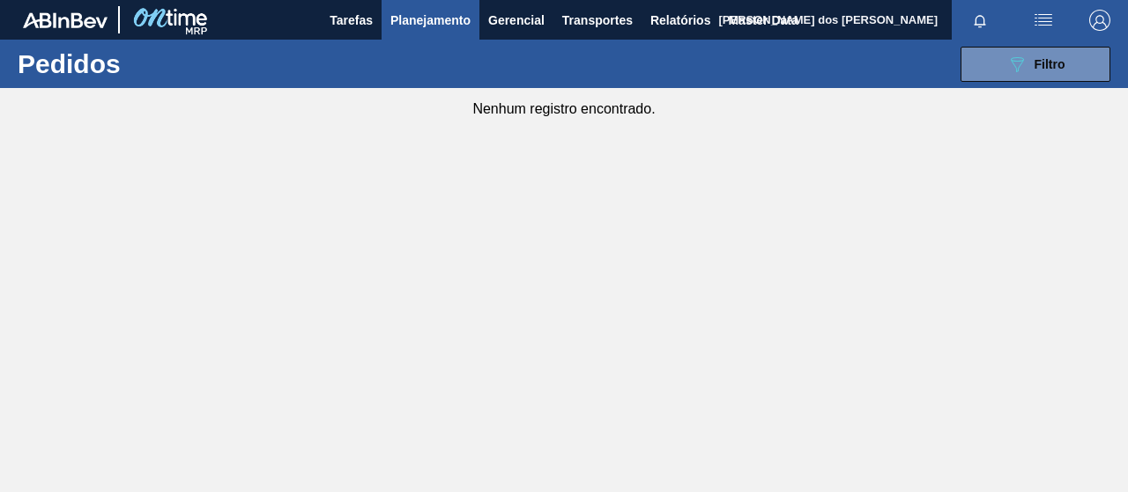
click at [426, 24] on span "Planejamento" at bounding box center [430, 20] width 80 height 21
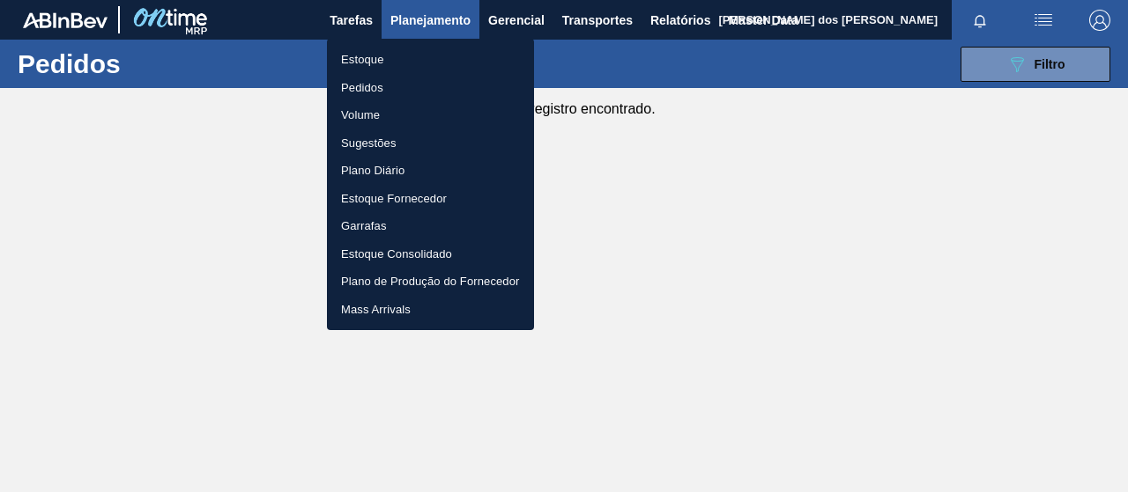
click at [365, 85] on li "Pedidos" at bounding box center [430, 88] width 207 height 28
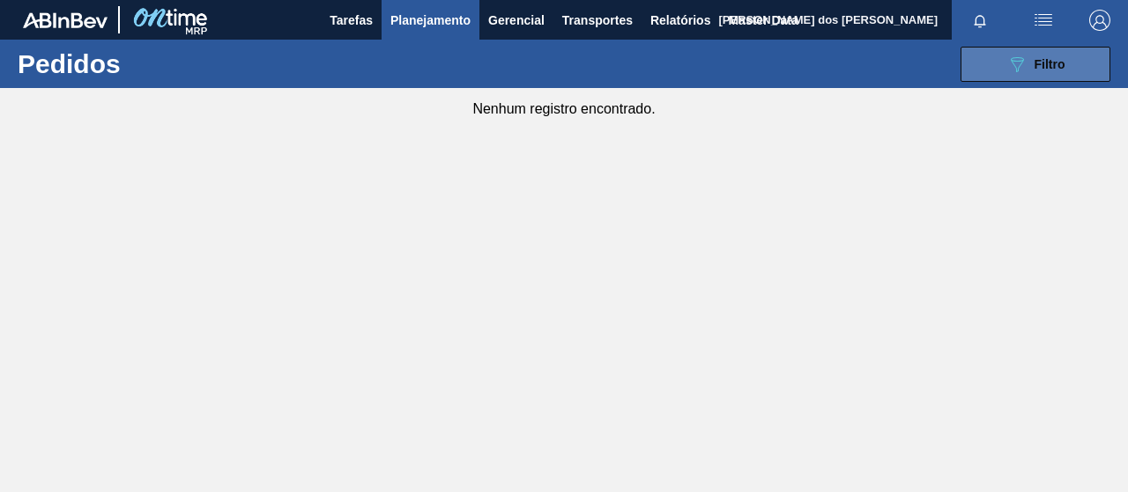
click at [1093, 68] on button "089F7B8B-B2A5-4AFE-B5C0-19BA573D28AC Filtro" at bounding box center [1035, 64] width 150 height 35
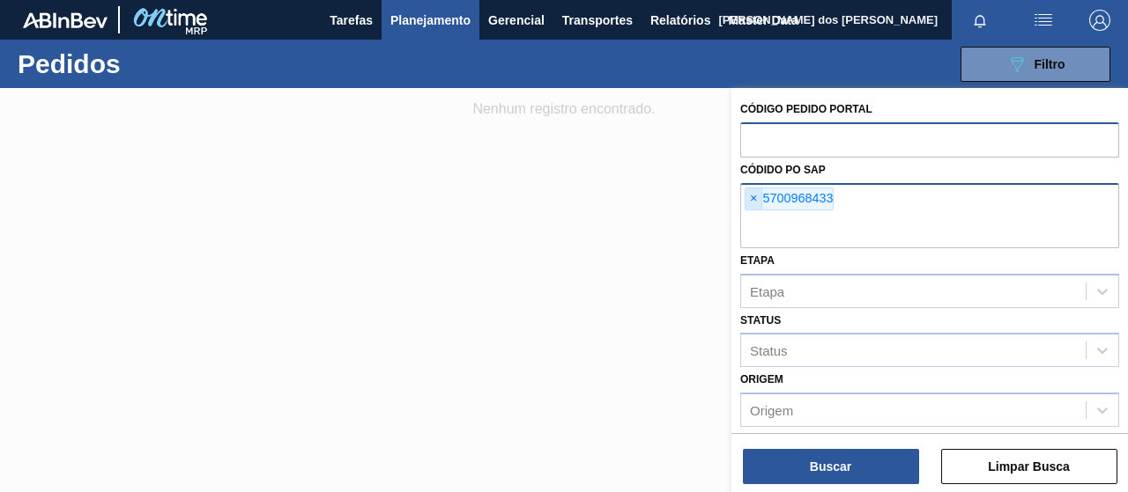
click at [755, 196] on span "×" at bounding box center [753, 199] width 17 height 21
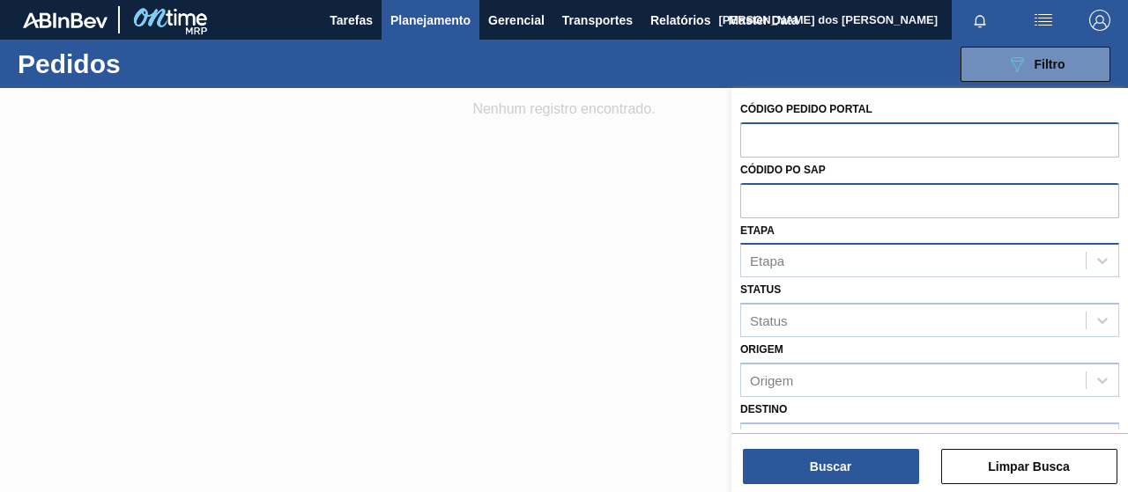
click at [758, 251] on div "Etapa" at bounding box center [913, 261] width 344 height 26
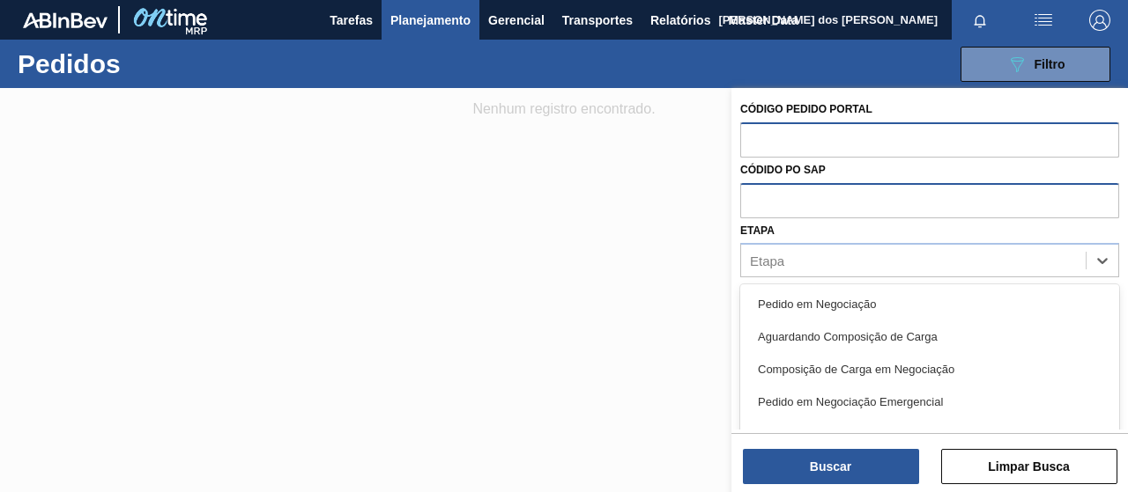
click at [806, 212] on input "text" at bounding box center [929, 199] width 379 height 33
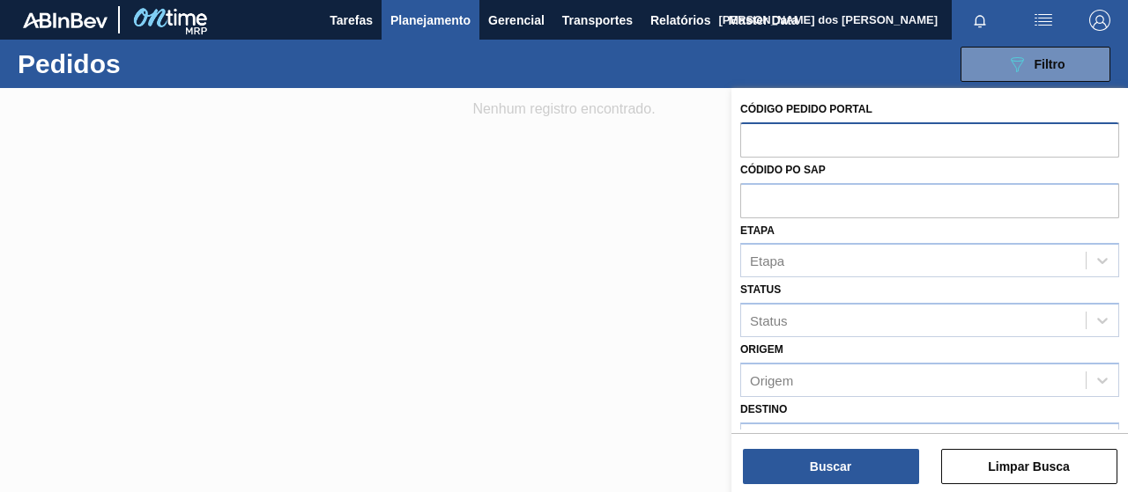
click at [773, 167] on label "Códido PO SAP" at bounding box center [782, 170] width 85 height 12
click at [764, 122] on input "text" at bounding box center [929, 138] width 379 height 33
paste input "5700968433"
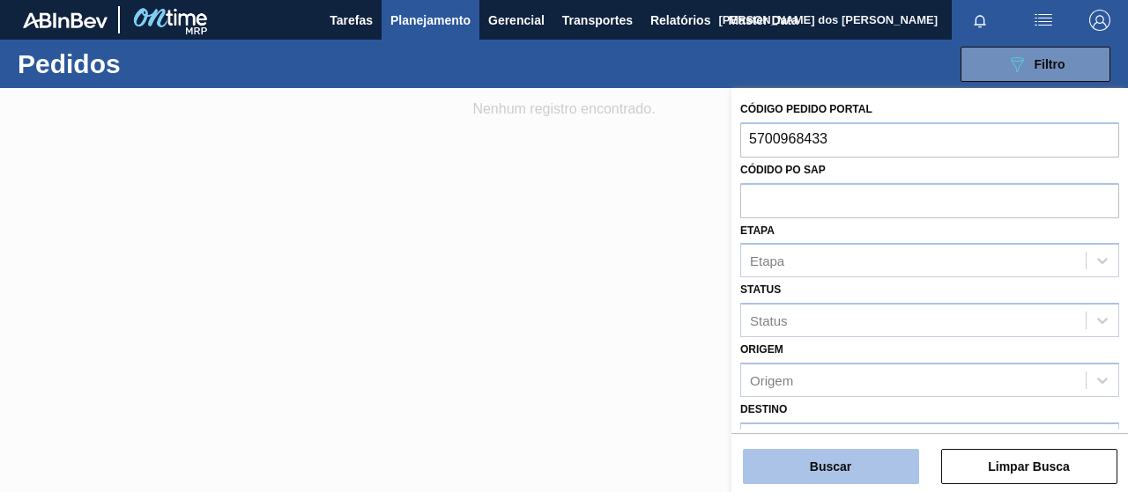
type input "5700968433"
click at [814, 459] on button "Buscar" at bounding box center [831, 466] width 176 height 35
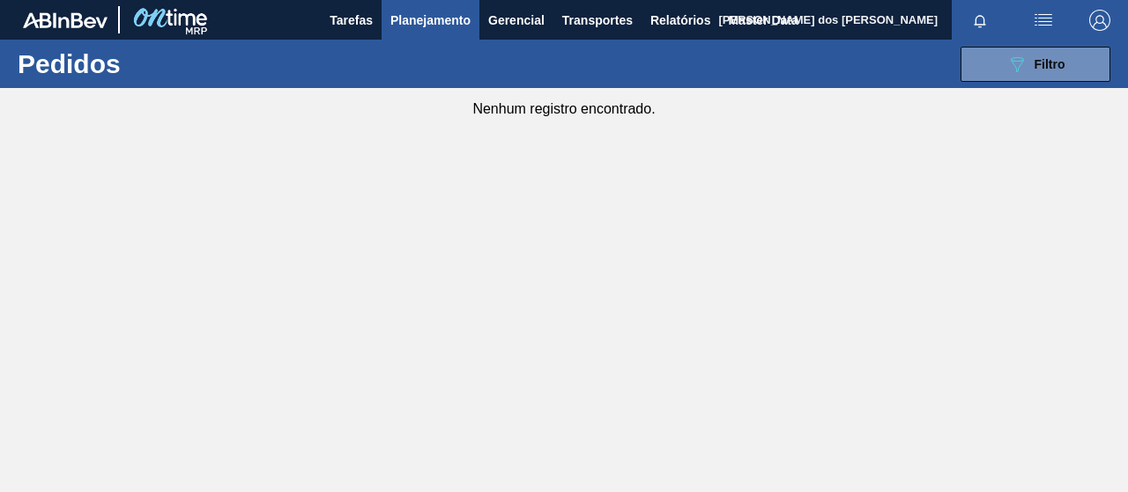
click at [996, 89] on div "089F7B8B-B2A5-4AFE-B5C0-19BA573D28AC Filtro Código Pedido Portal × 5700968433 C…" at bounding box center [690, 64] width 858 height 53
click at [1001, 72] on button "089F7B8B-B2A5-4AFE-B5C0-19BA573D28AC Filtro" at bounding box center [1035, 64] width 150 height 35
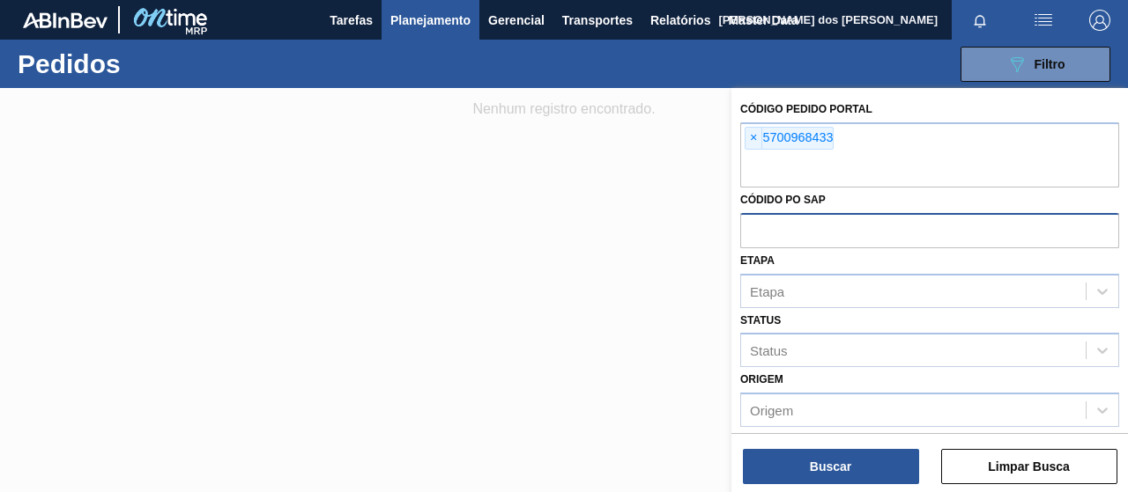
click at [823, 221] on input "text" at bounding box center [929, 229] width 379 height 33
paste input "5700968433"
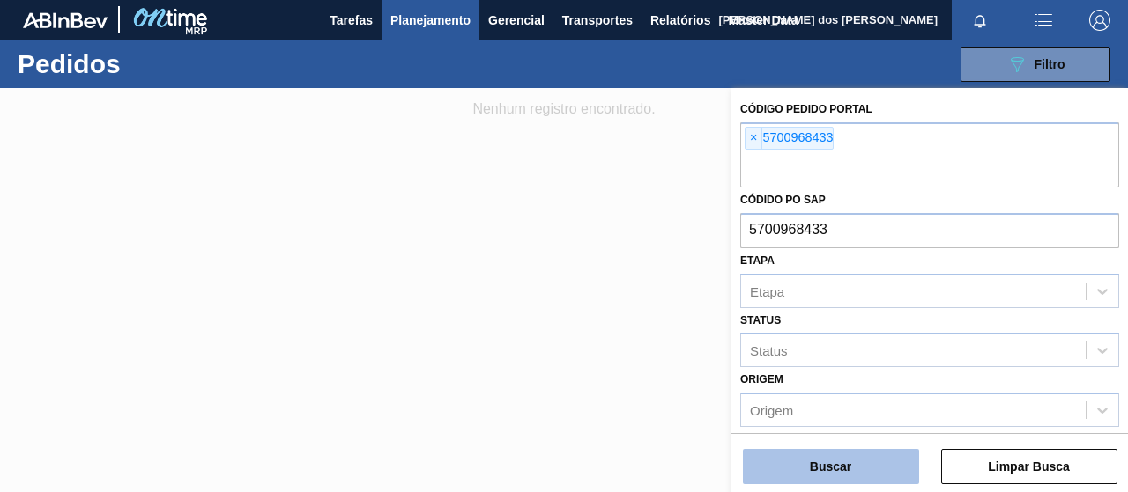
type input "5700968433"
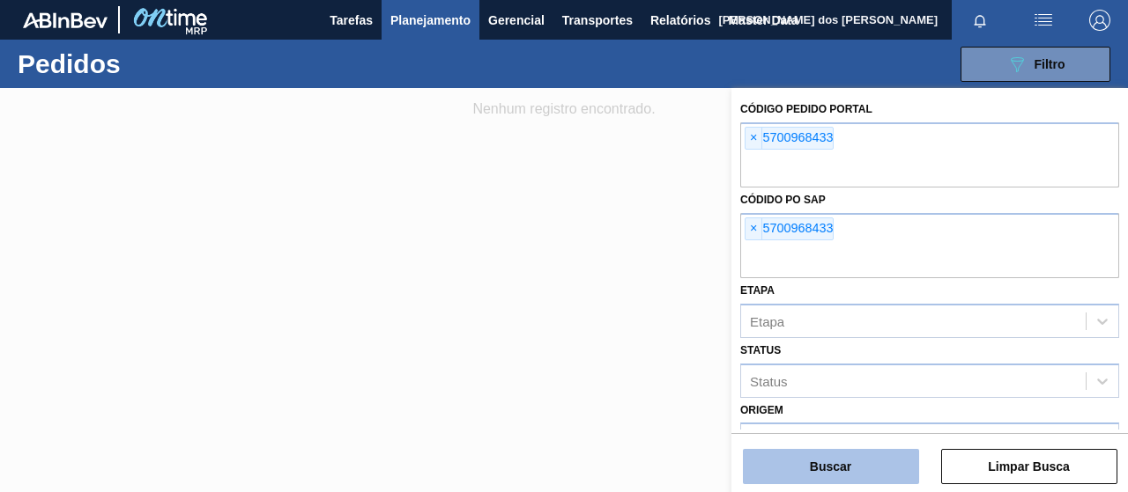
click at [819, 474] on button "Buscar" at bounding box center [831, 466] width 176 height 35
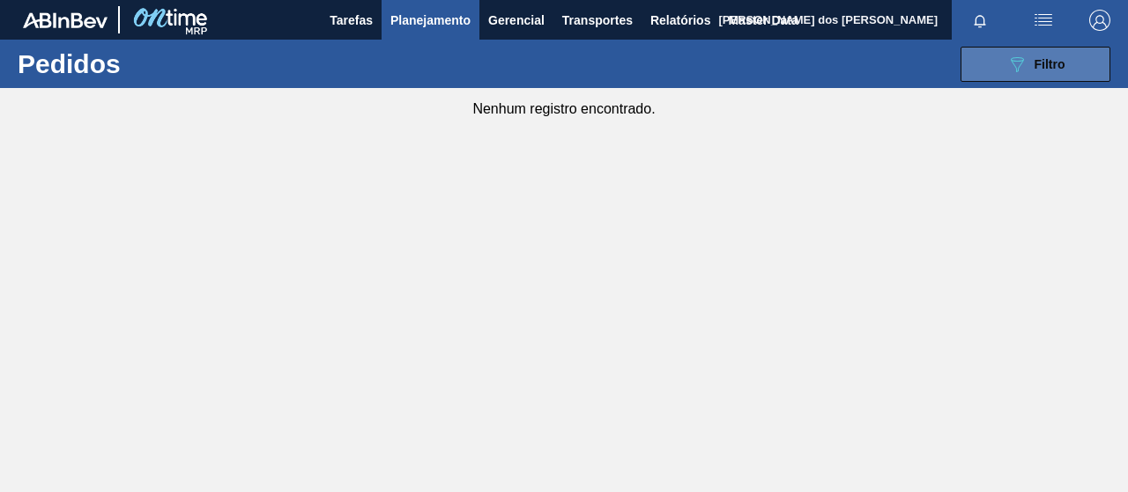
click at [1003, 69] on button "089F7B8B-B2A5-4AFE-B5C0-19BA573D28AC Filtro" at bounding box center [1035, 64] width 150 height 35
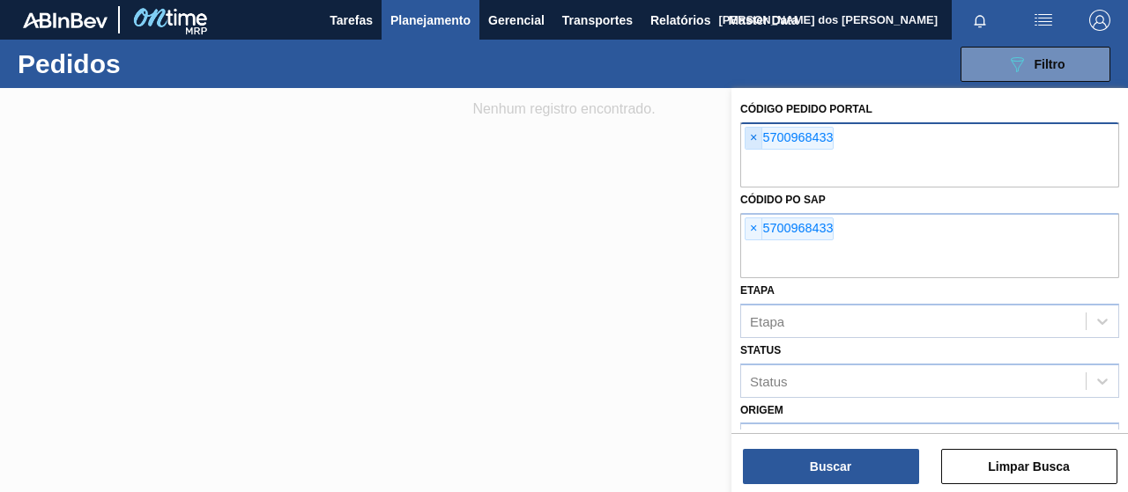
click at [749, 136] on span "×" at bounding box center [753, 138] width 17 height 21
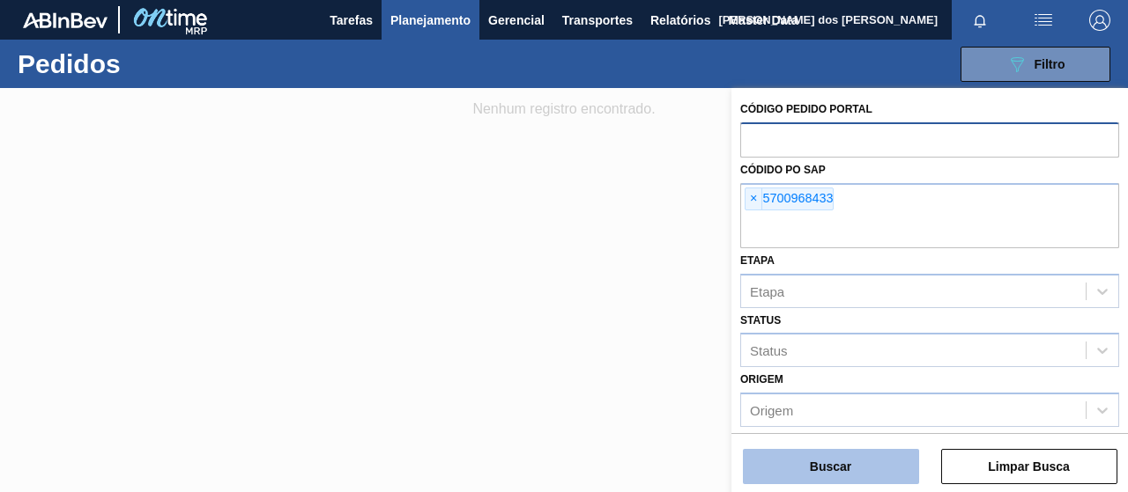
click at [804, 468] on button "Buscar" at bounding box center [831, 466] width 176 height 35
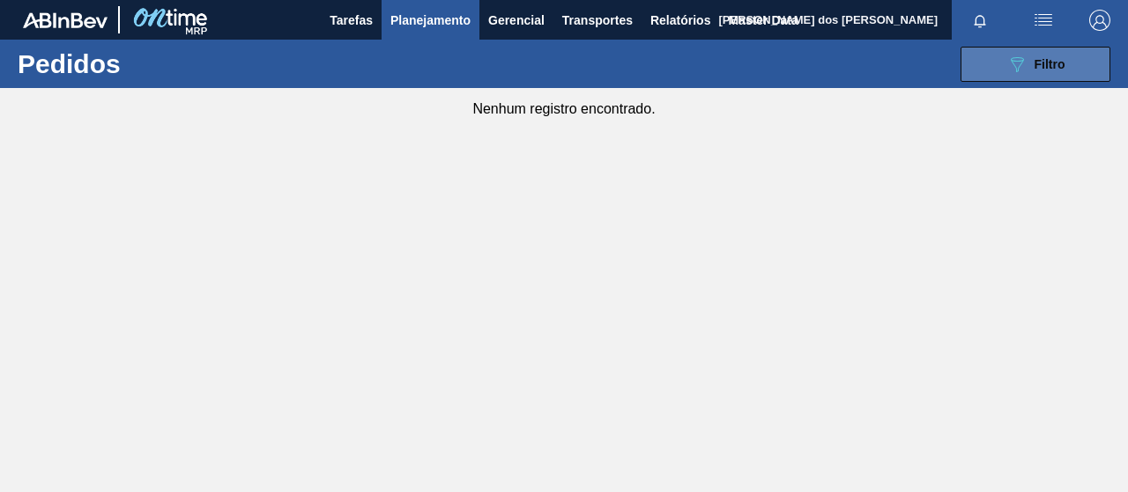
drag, startPoint x: 988, startPoint y: 53, endPoint x: 978, endPoint y: 63, distance: 15.0
click at [989, 53] on button "089F7B8B-B2A5-4AFE-B5C0-19BA573D28AC Filtro" at bounding box center [1035, 64] width 150 height 35
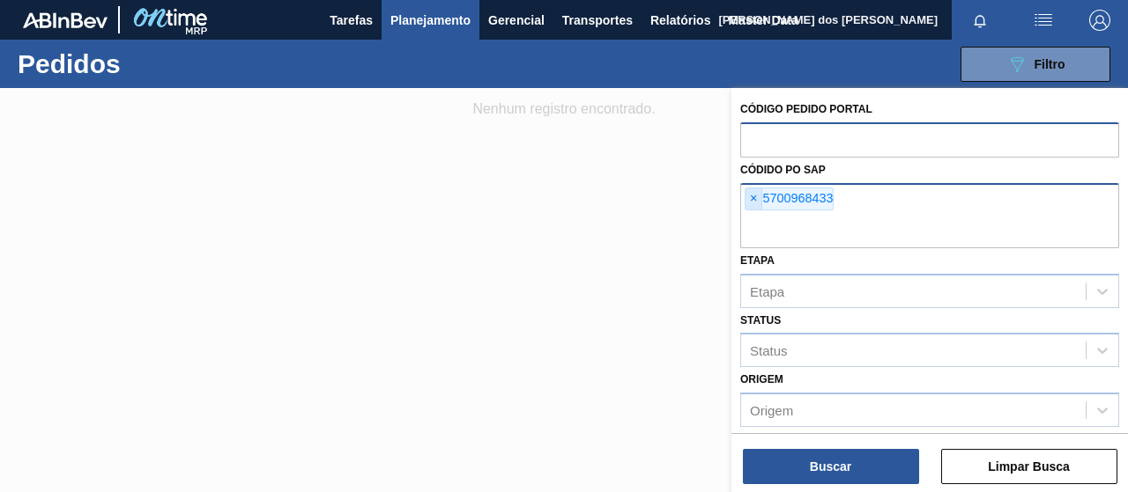
click at [756, 198] on span "×" at bounding box center [753, 199] width 17 height 21
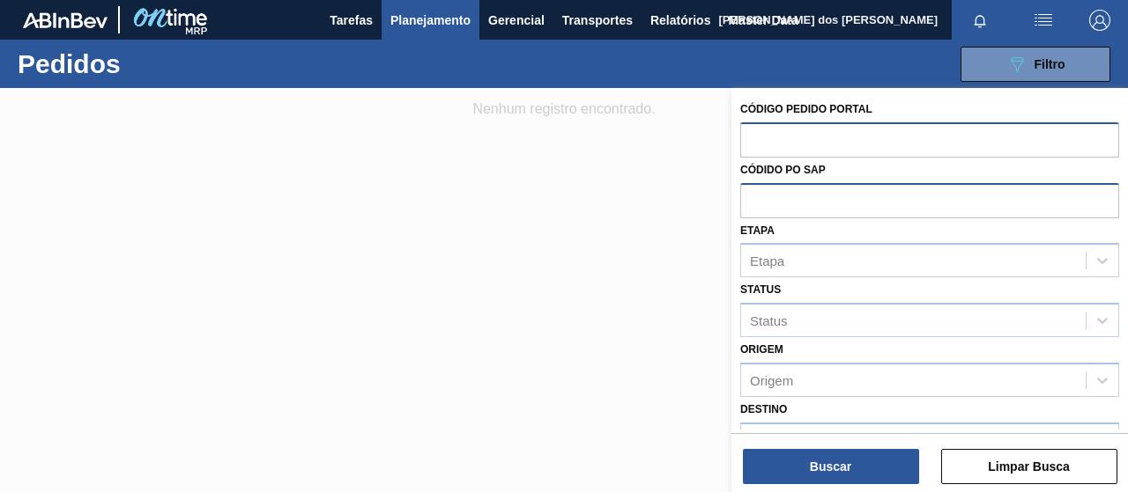
drag, startPoint x: 532, startPoint y: 228, endPoint x: 544, endPoint y: 224, distance: 13.1
click at [534, 229] on div at bounding box center [564, 334] width 1128 height 492
